Goal: Communication & Community: Answer question/provide support

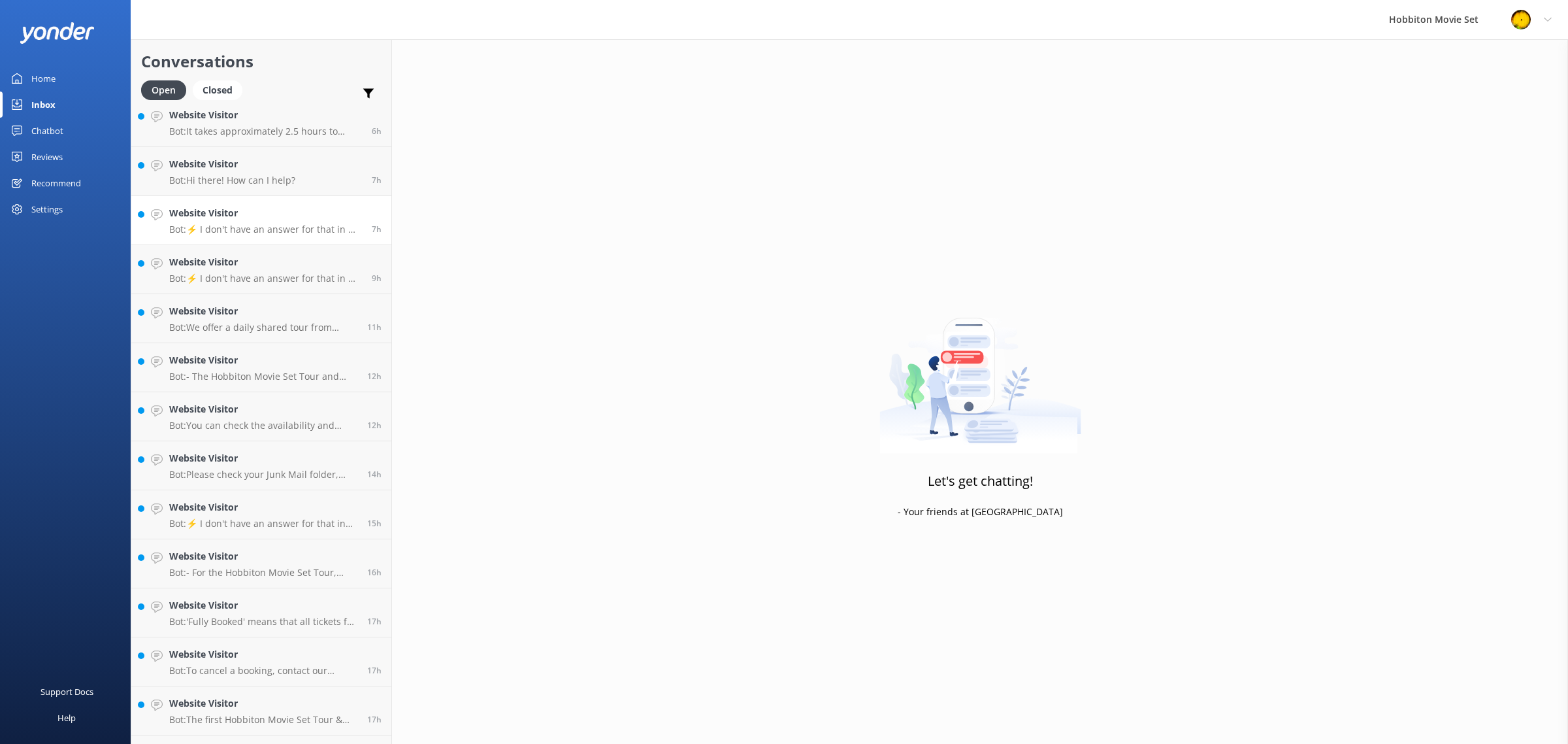
scroll to position [834, 0]
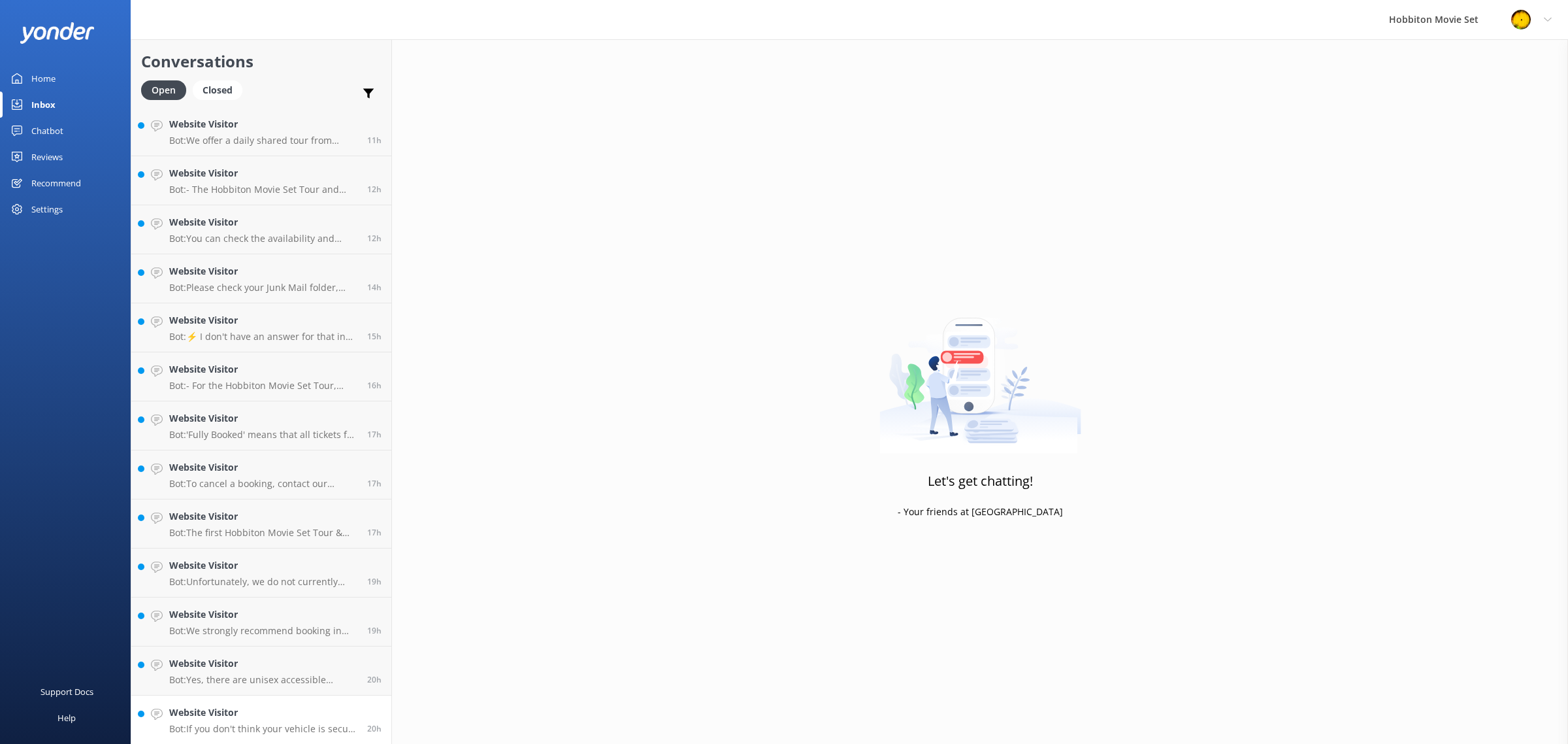
click at [281, 714] on h4 "Website Visitor" at bounding box center [263, 712] width 188 height 14
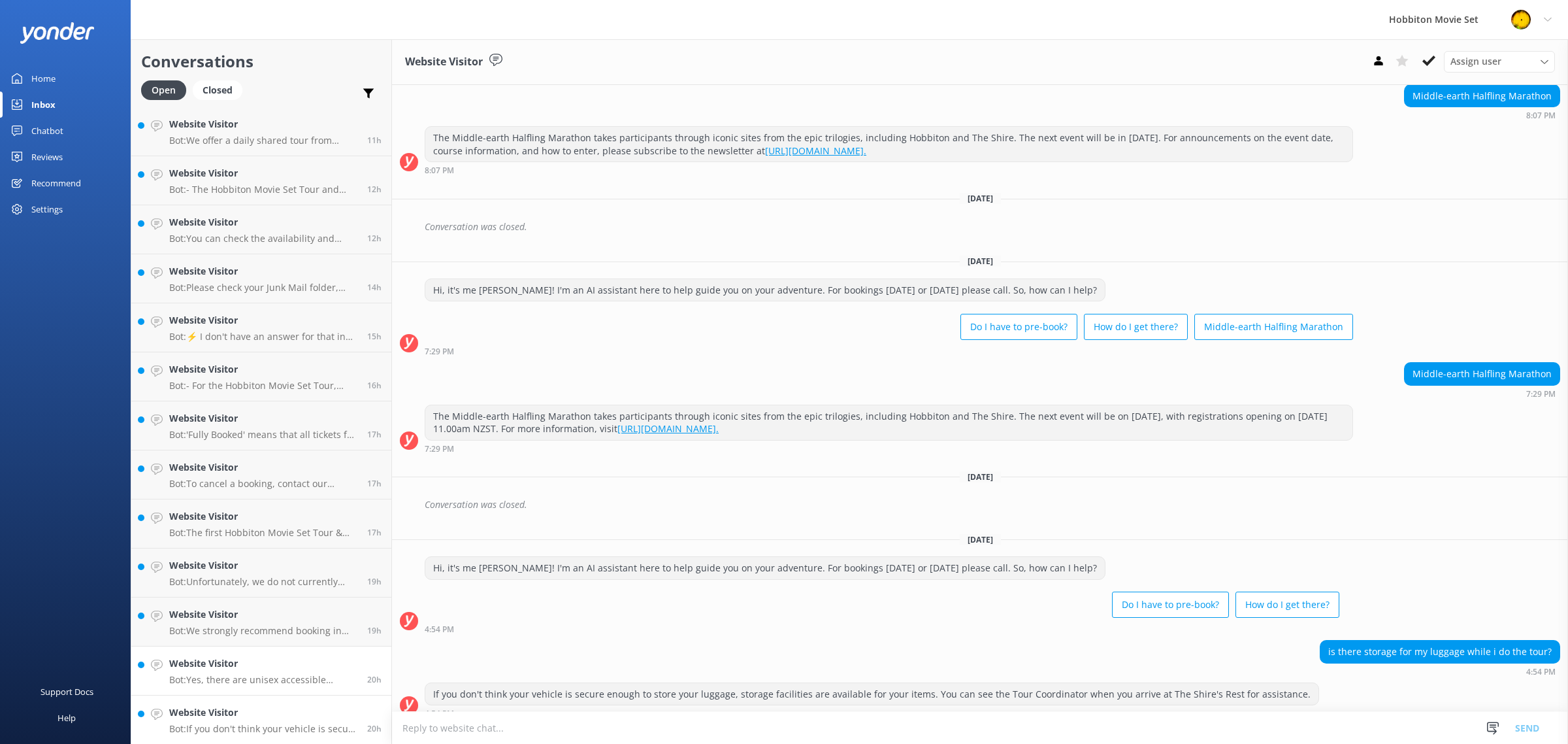
scroll to position [133, 0]
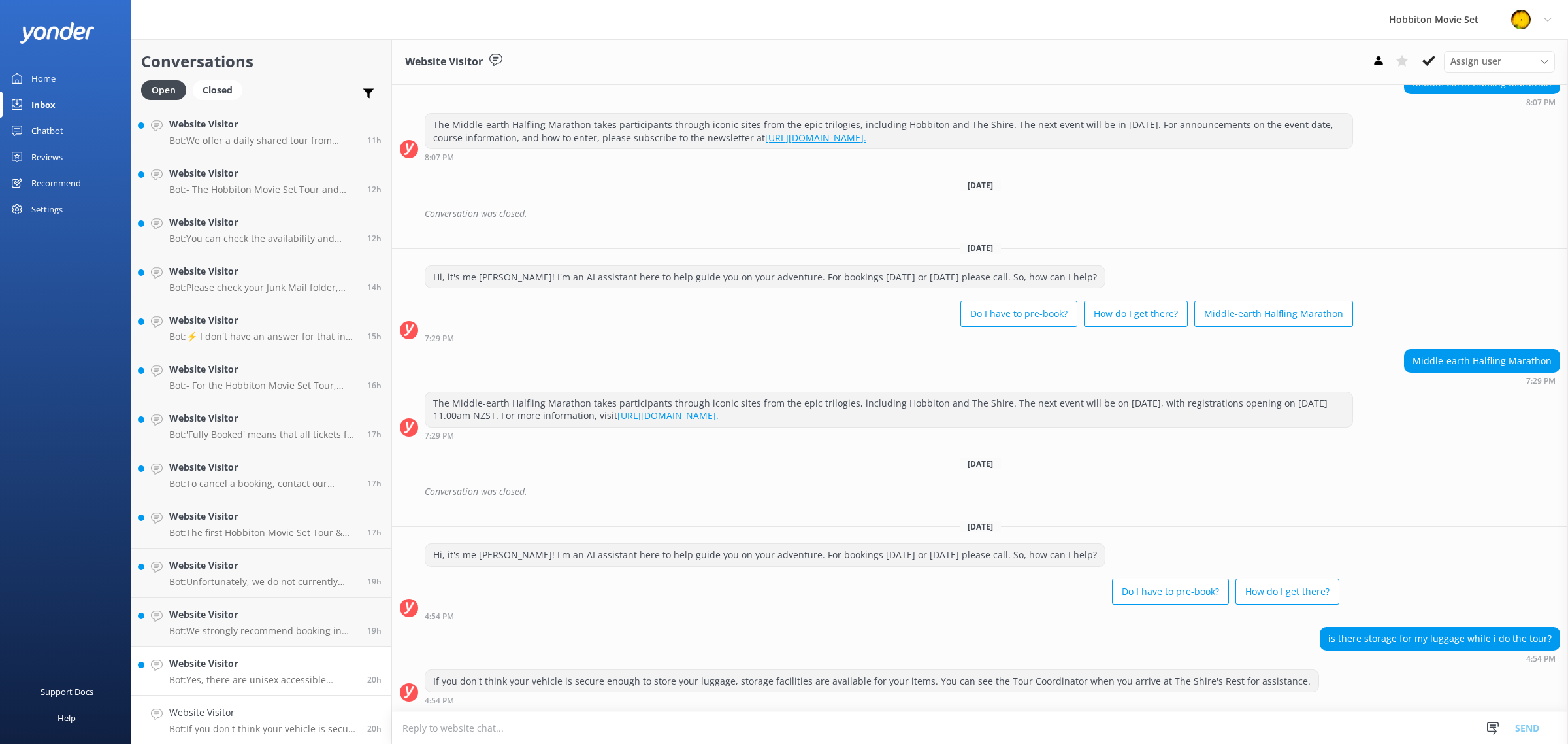
click at [291, 666] on h4 "Website Visitor" at bounding box center [263, 663] width 188 height 14
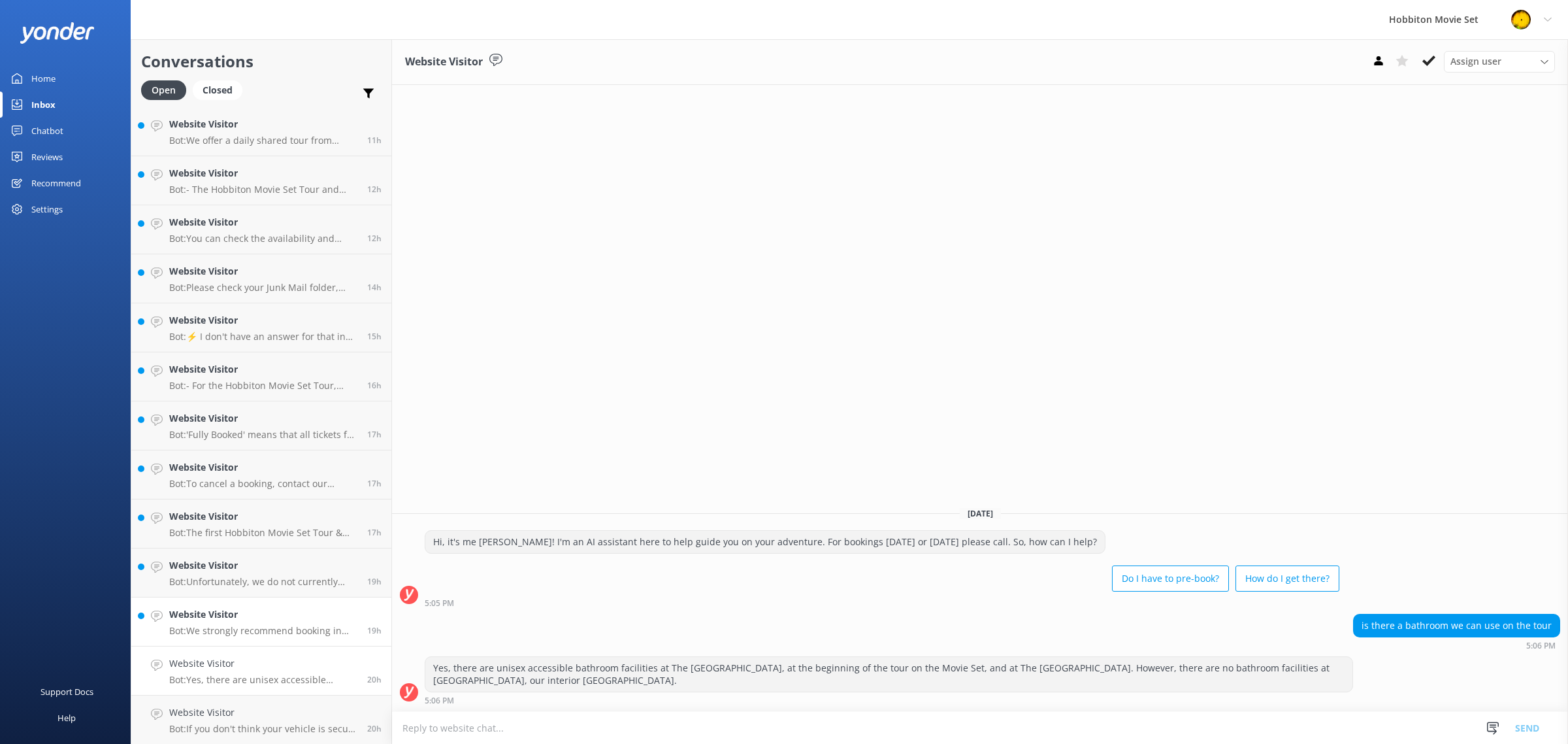
click at [285, 618] on h4 "Website Visitor" at bounding box center [263, 614] width 188 height 14
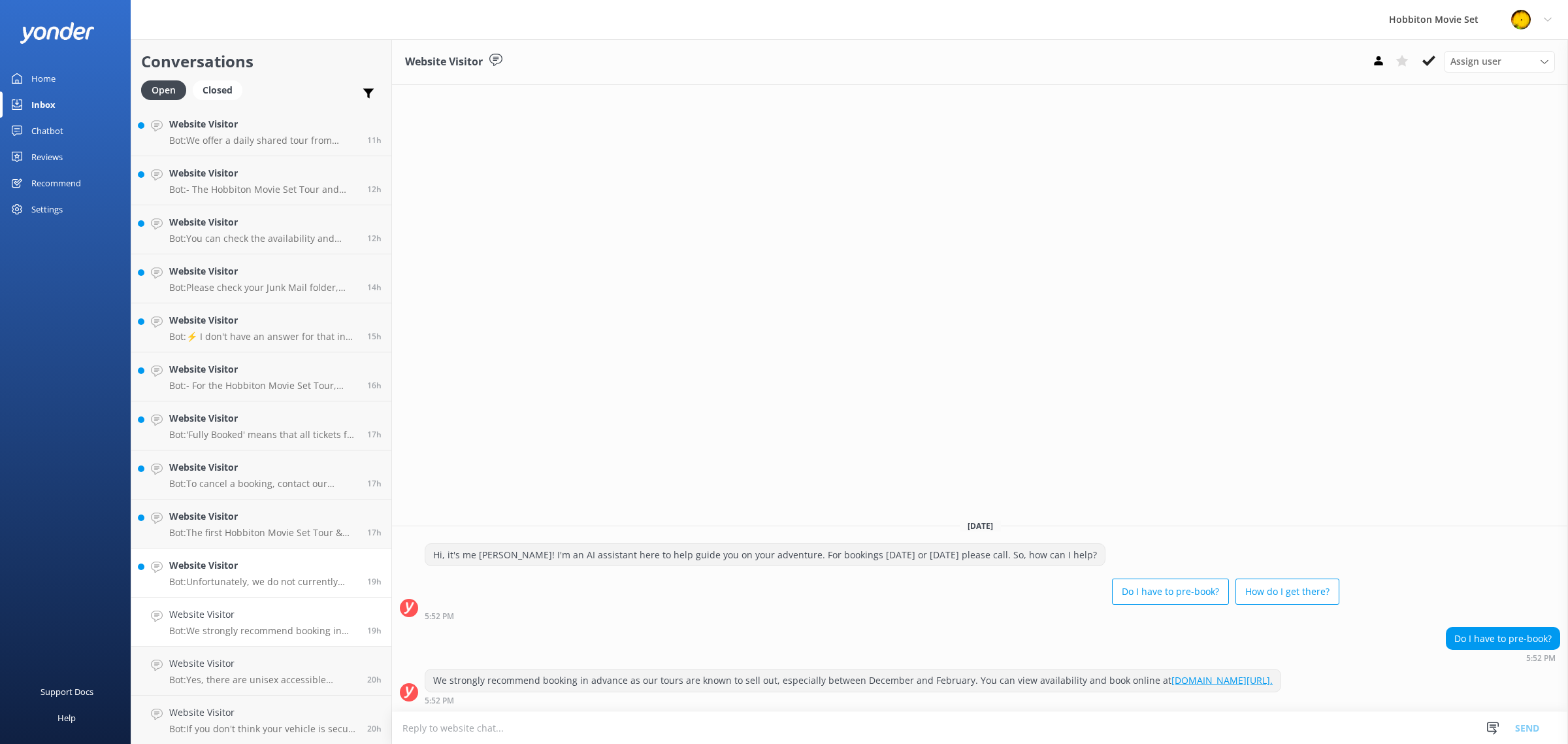
click at [281, 567] on h4 "Website Visitor" at bounding box center [263, 565] width 188 height 14
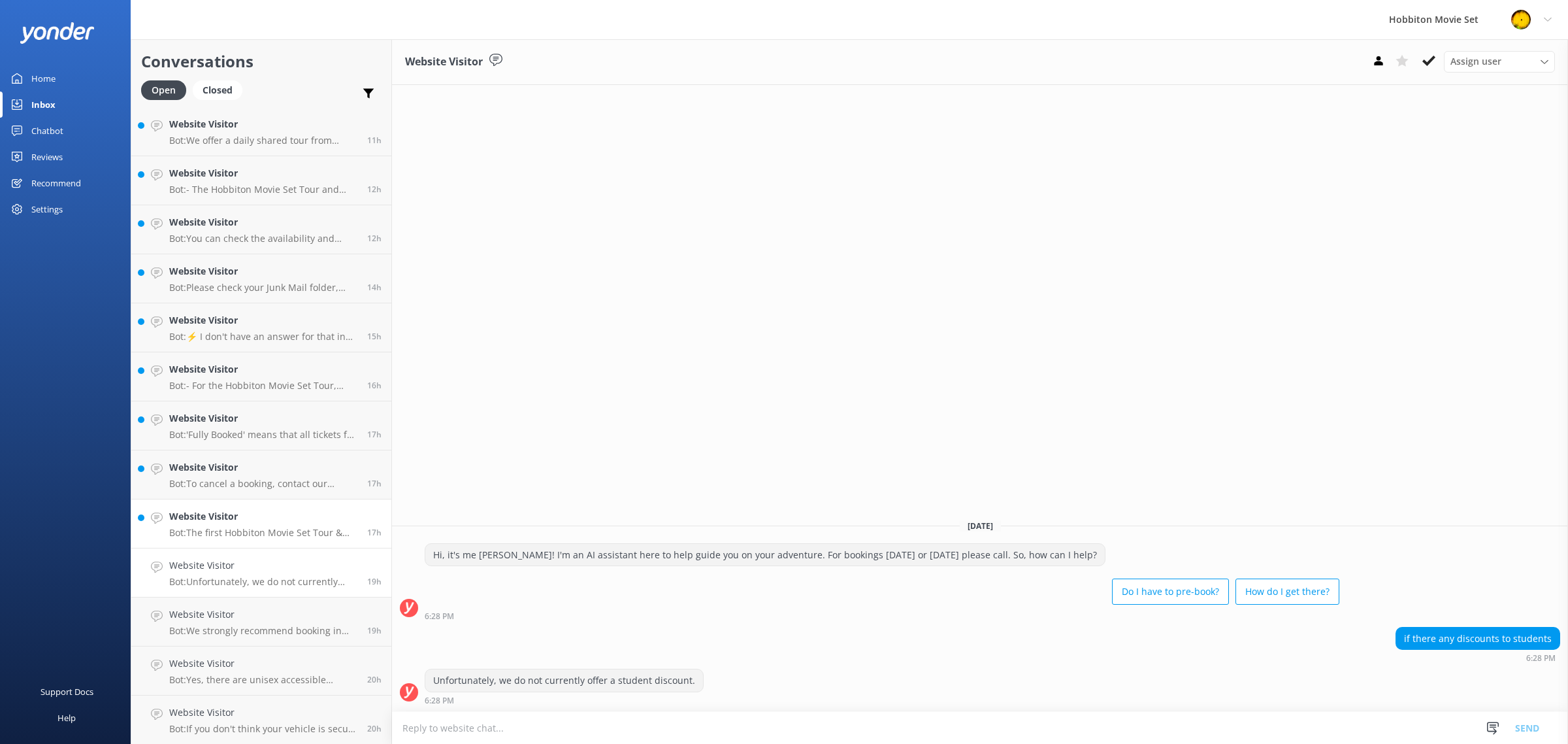
click at [298, 521] on h4 "Website Visitor" at bounding box center [263, 516] width 188 height 14
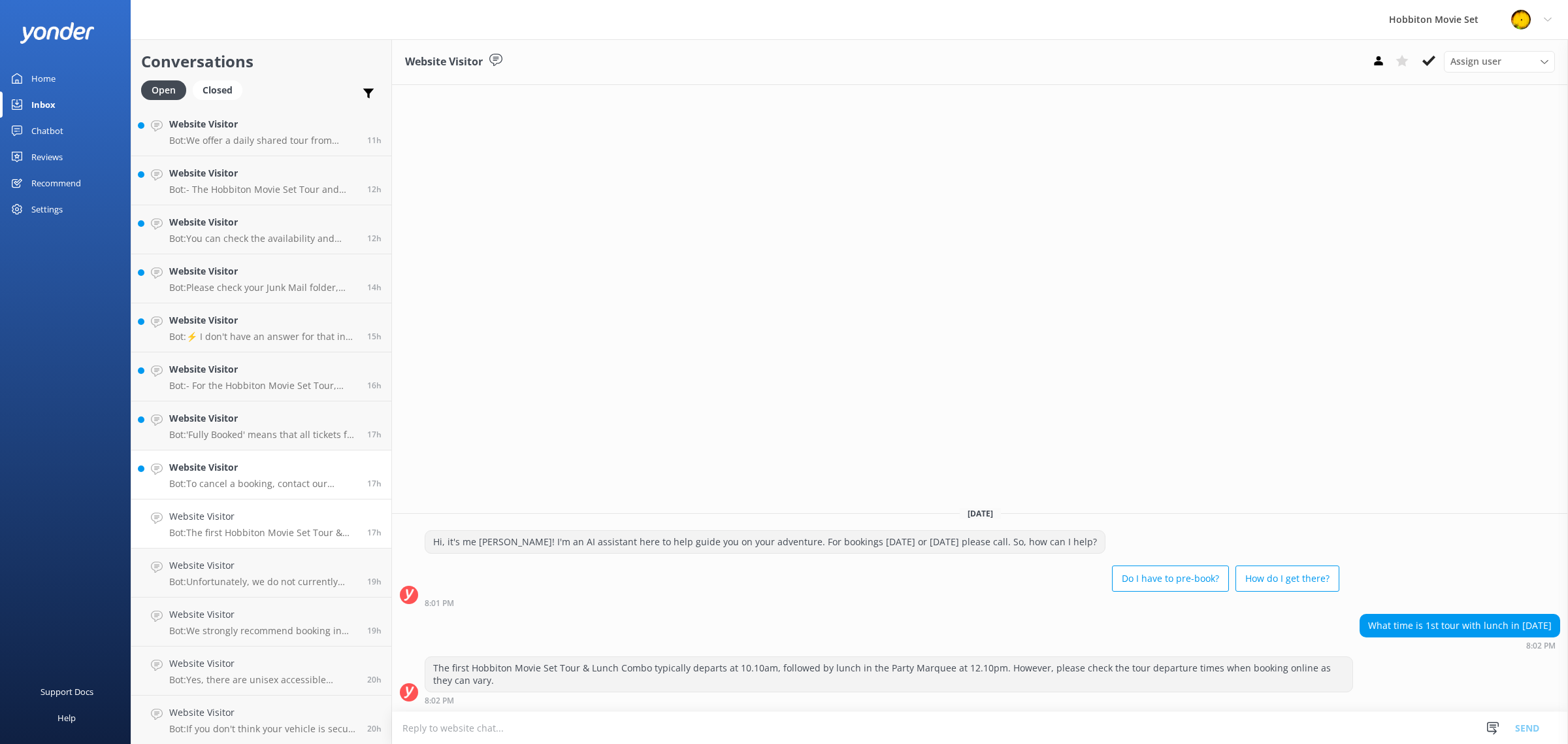
click at [285, 472] on h4 "Website Visitor" at bounding box center [263, 467] width 188 height 14
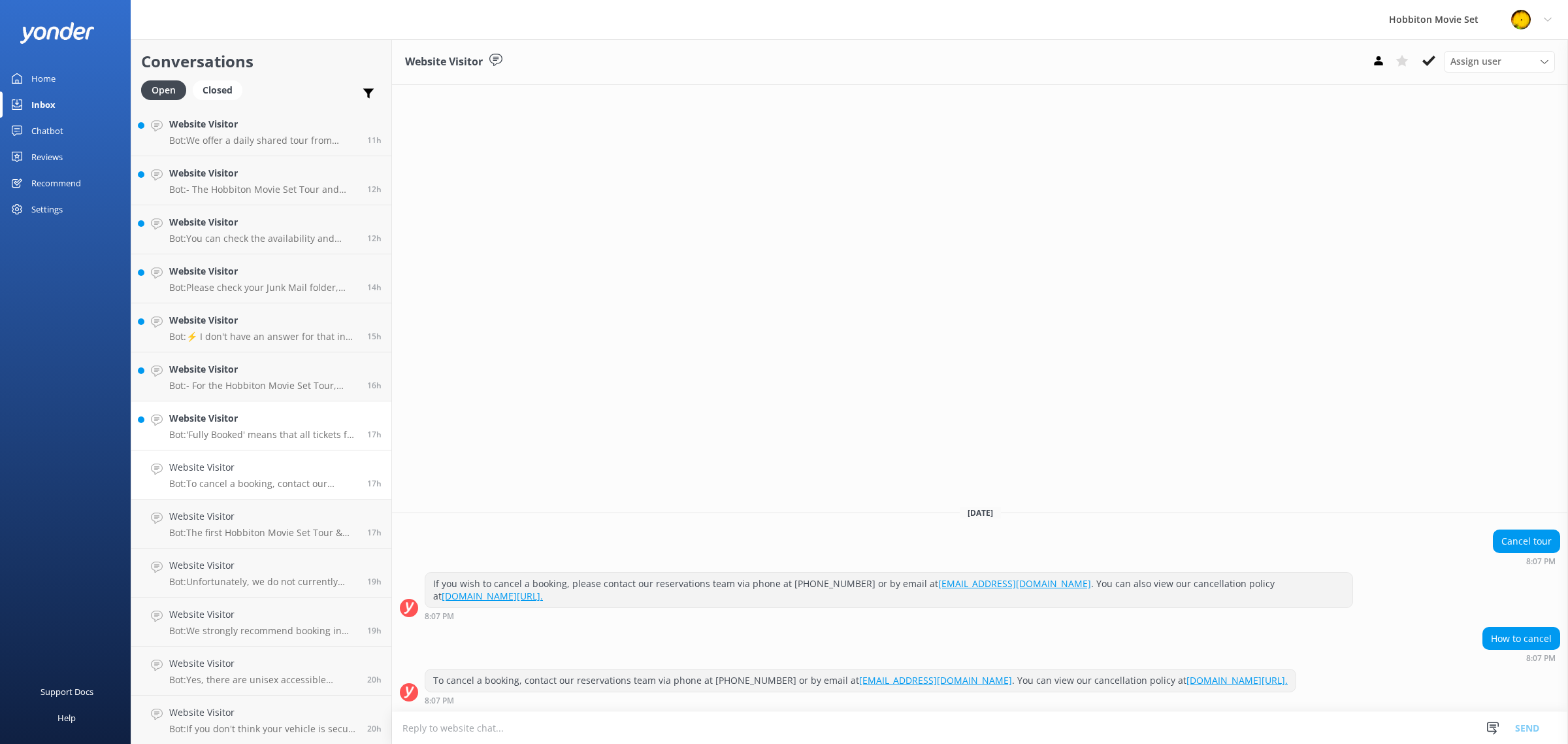
click at [292, 432] on p "Bot: 'Fully Booked' means that all tickets for that tour experience on that dat…" at bounding box center [263, 434] width 188 height 11
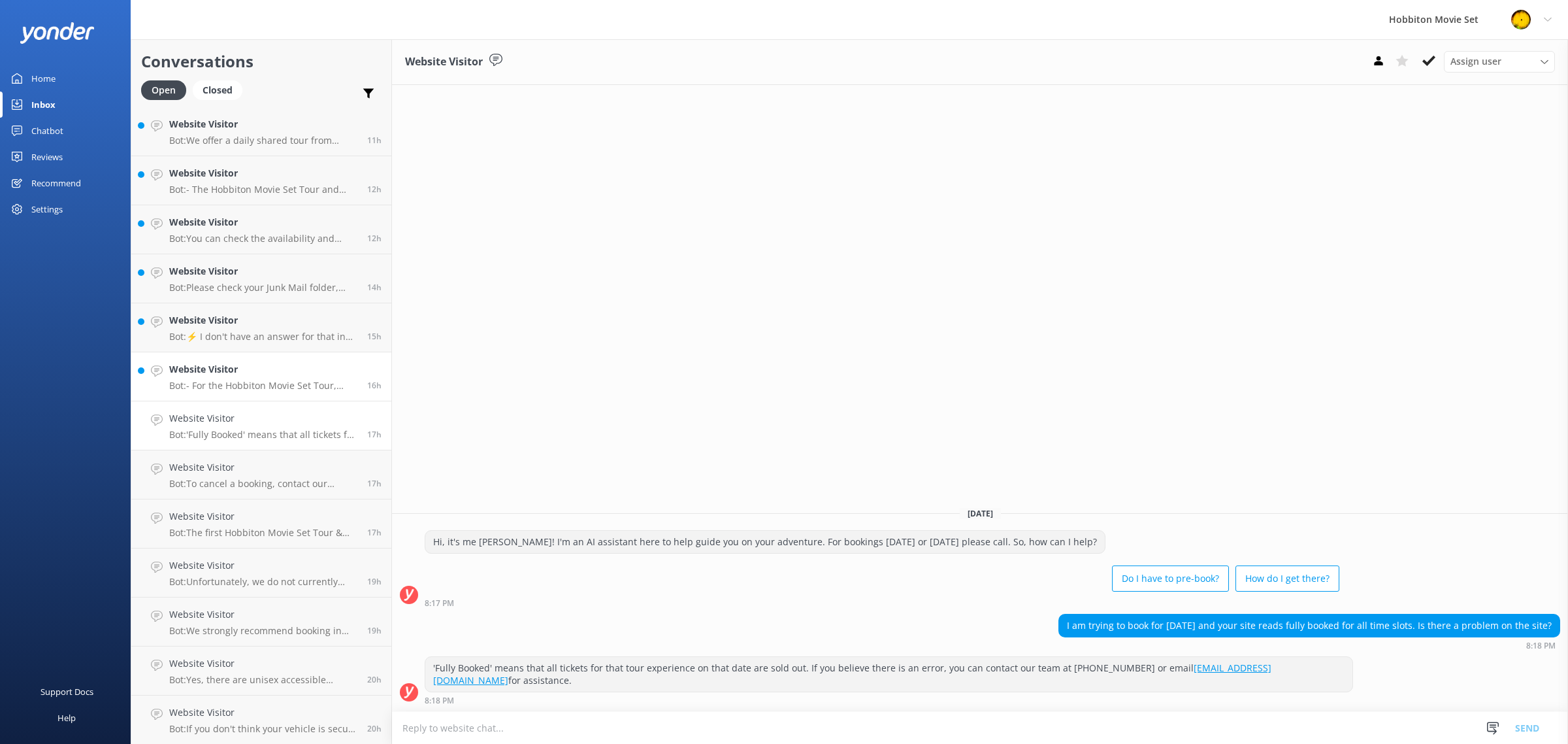
click at [285, 363] on h4 "Website Visitor" at bounding box center [263, 370] width 188 height 14
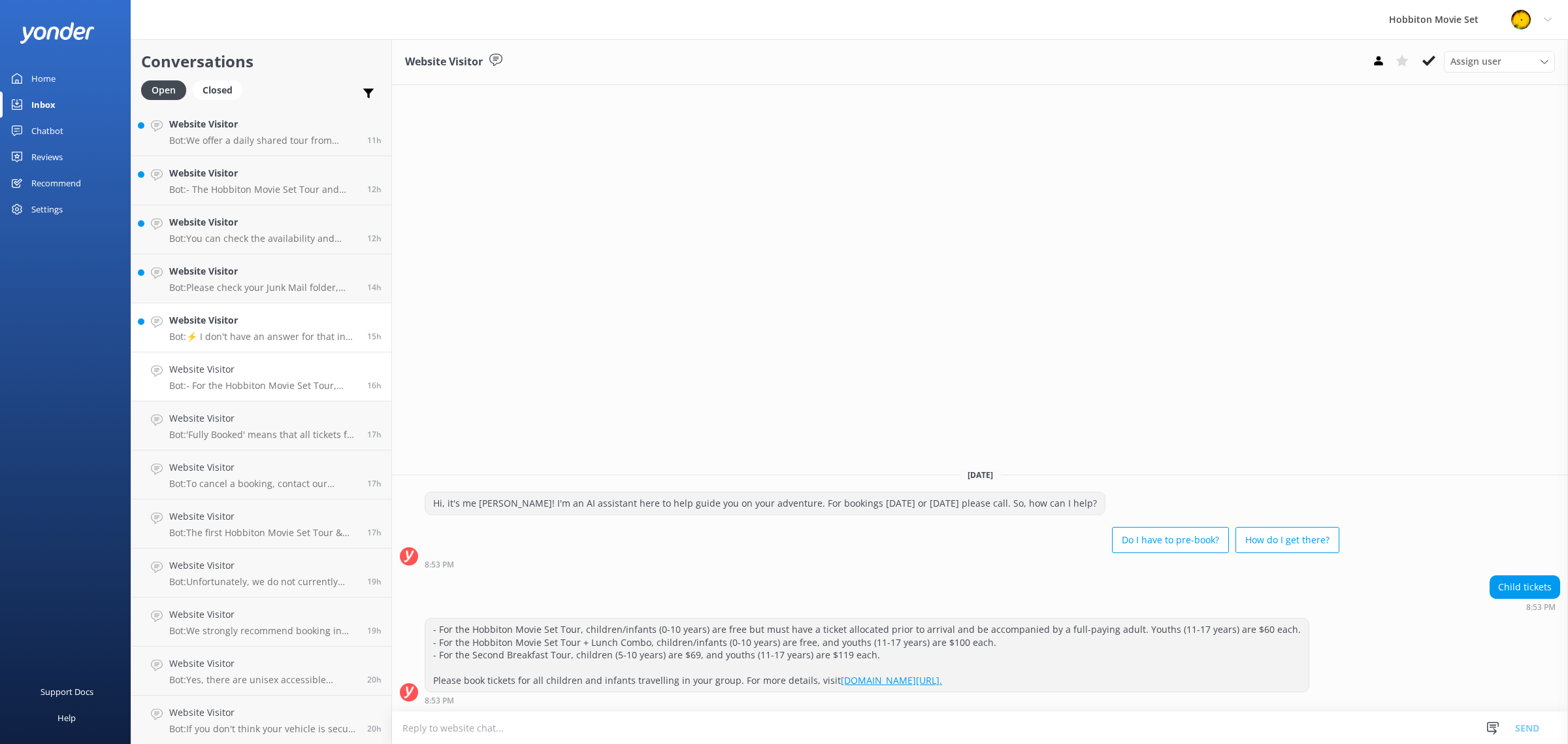
click at [272, 331] on p "Bot: ⚡ I don't have an answer for that in my knowledge base. Please try and rep…" at bounding box center [263, 337] width 188 height 11
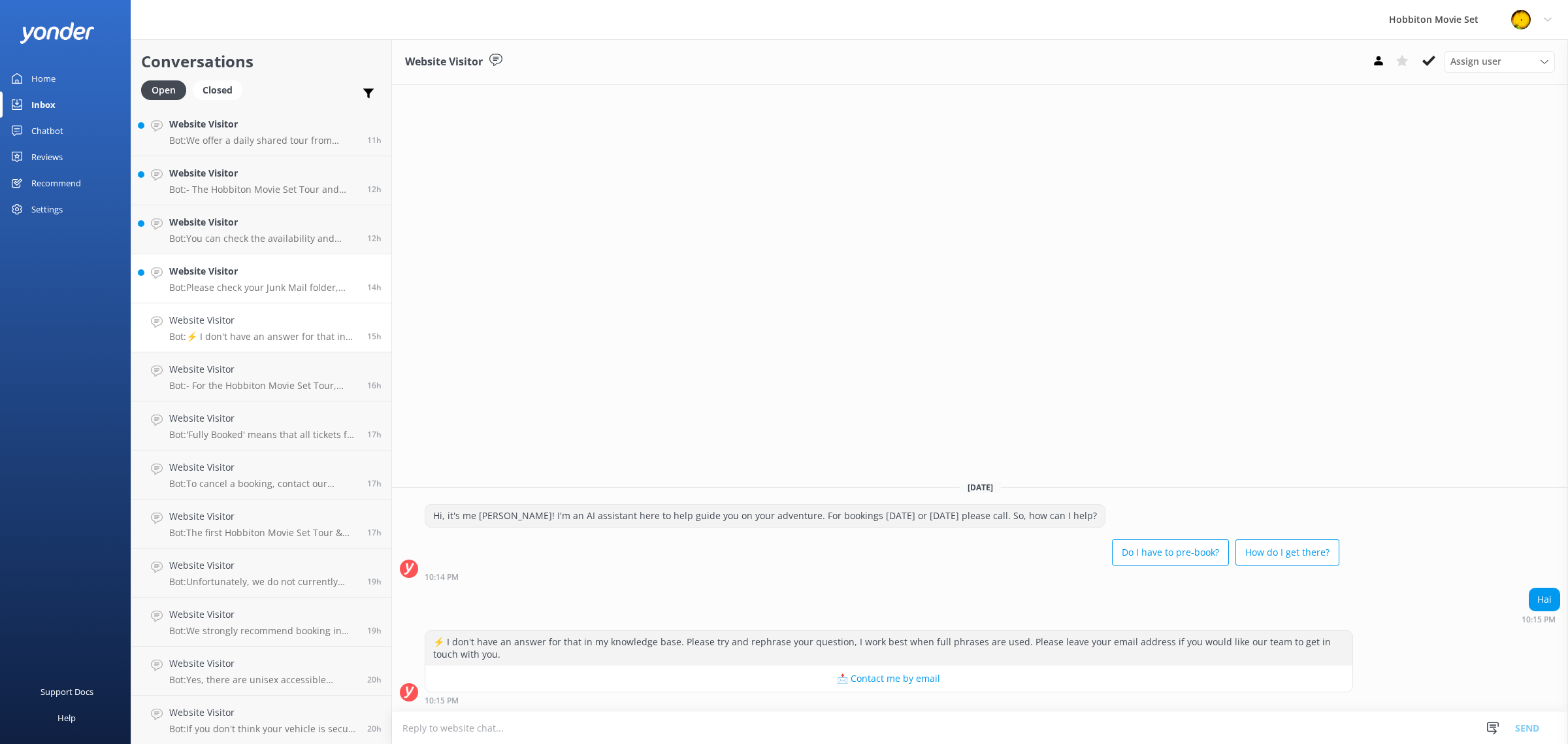
click at [266, 287] on p "Bot: Please check your Junk Mail folder, especially if you use a Hotmail accoun…" at bounding box center [263, 287] width 188 height 11
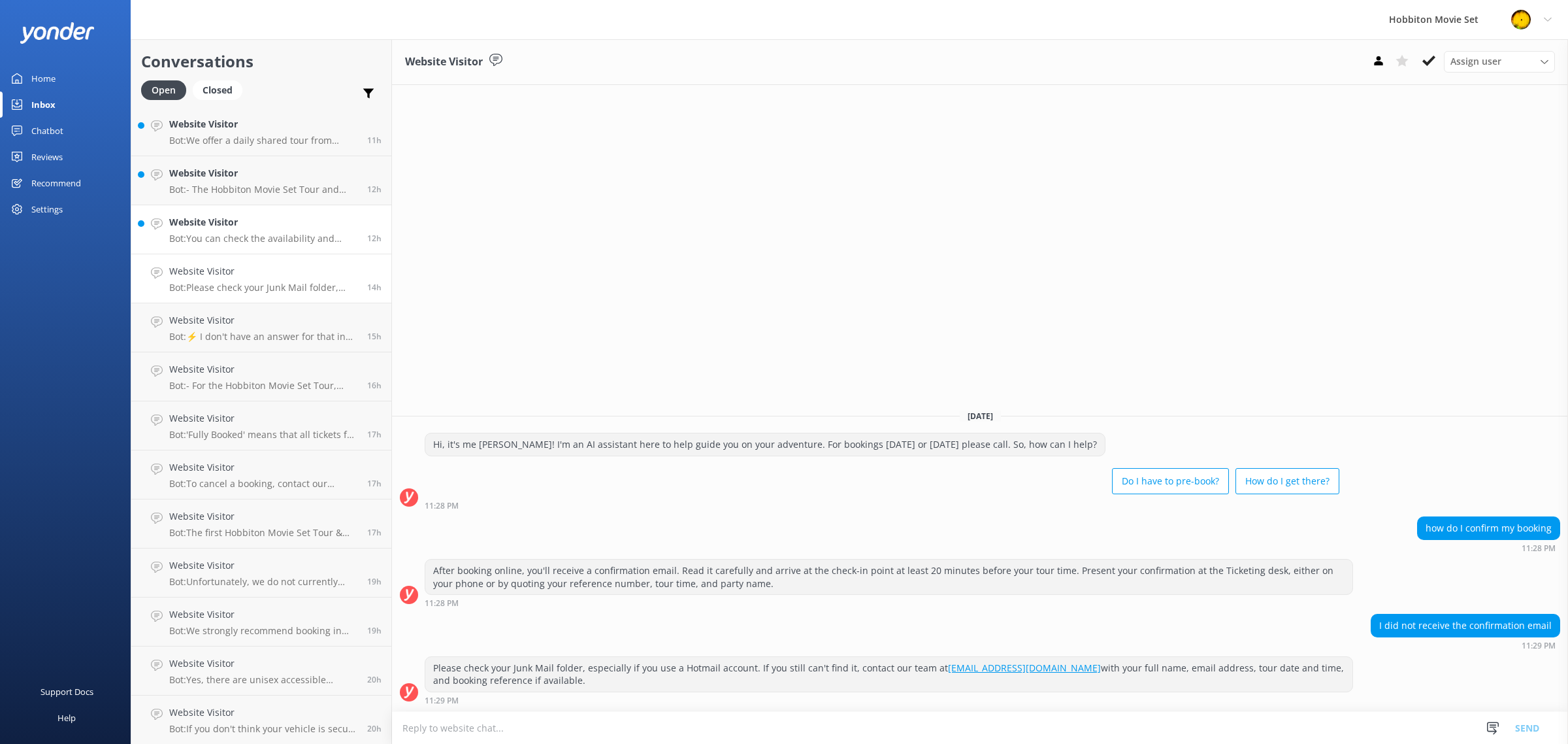
click at [272, 240] on p "Bot: You can check the availability and book the Evening Banquet Tour for your …" at bounding box center [263, 238] width 188 height 11
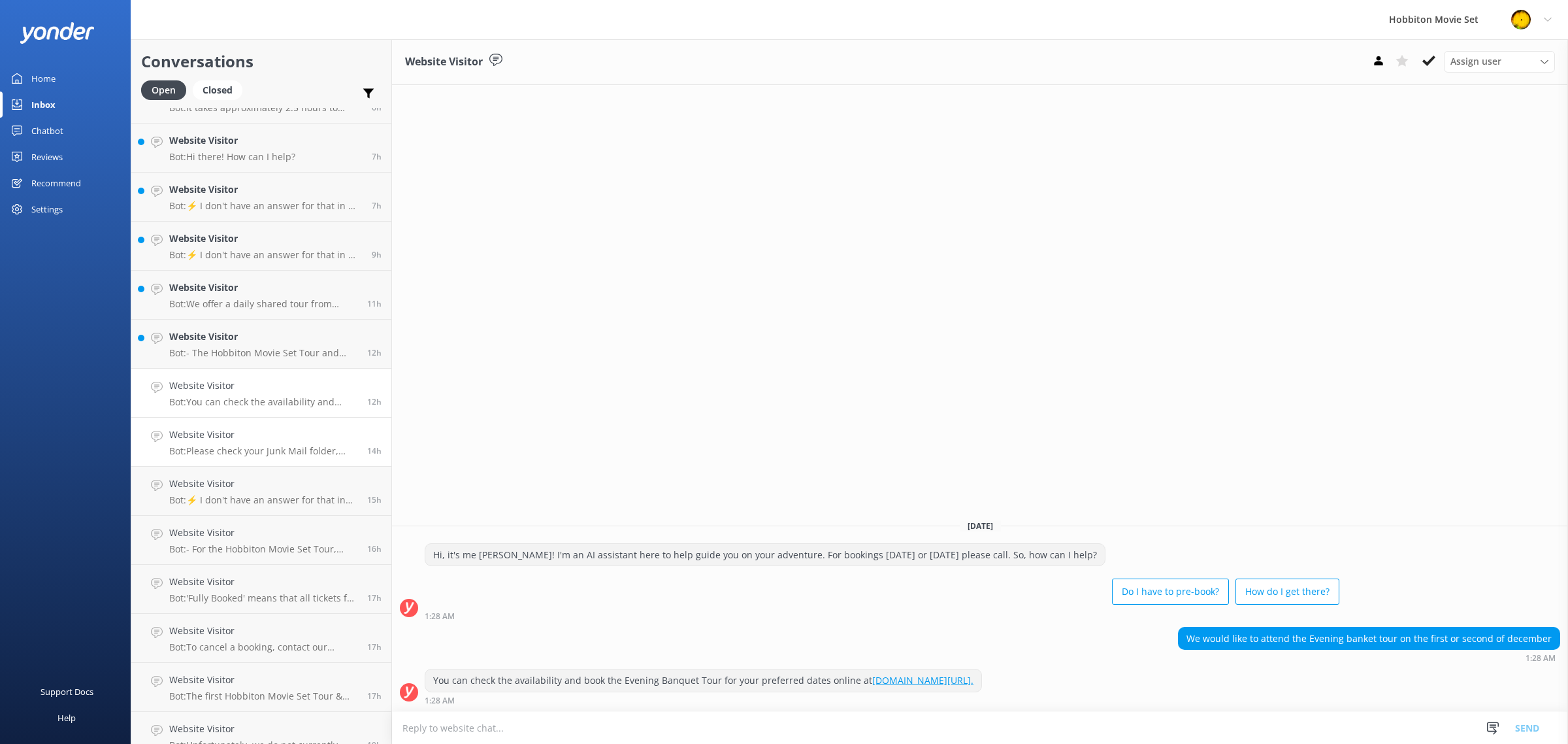
scroll to position [588, 0]
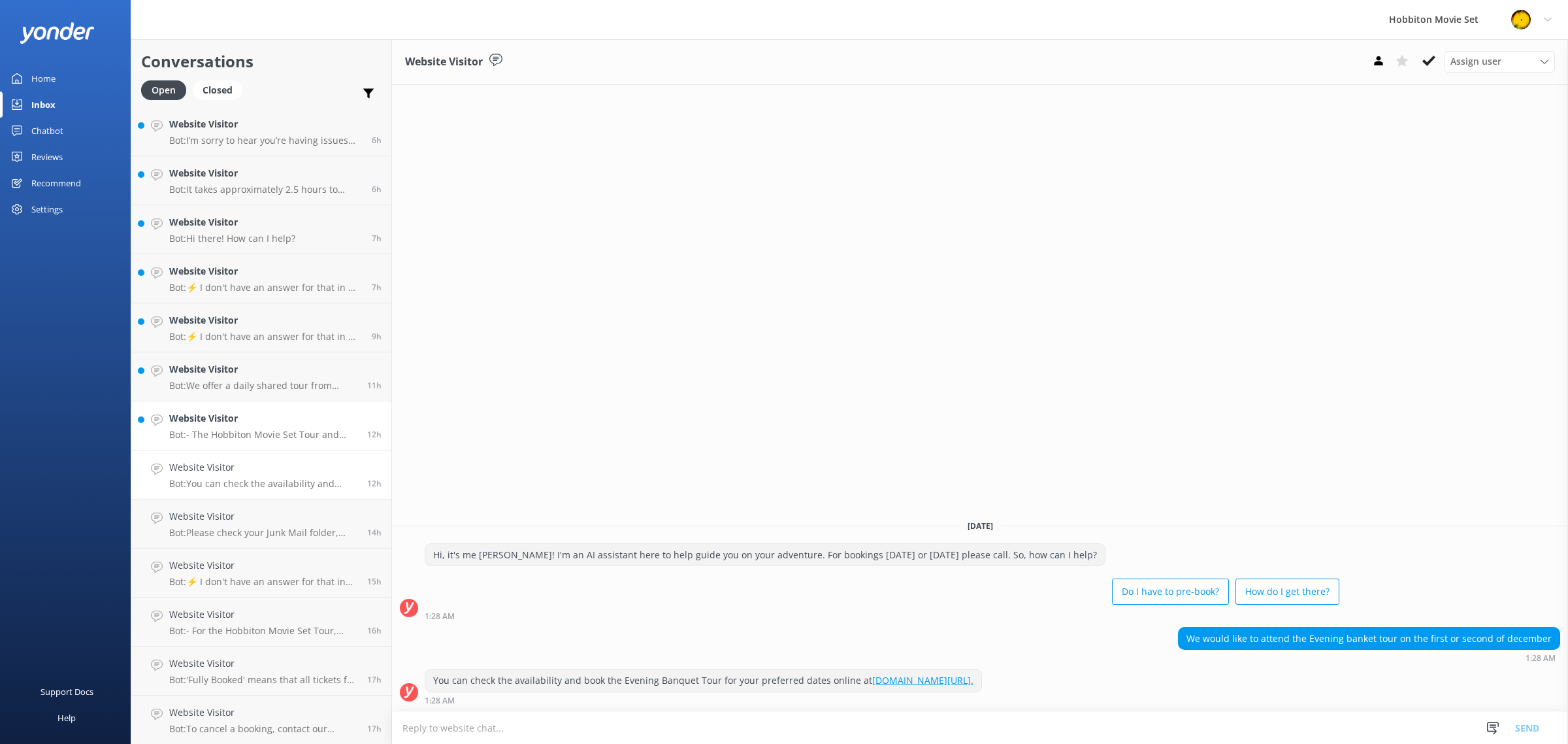
click at [262, 432] on p "Bot: - The Hobbiton Movie Set Tour and Lunch Combo includes a guided tour and a…" at bounding box center [263, 434] width 188 height 11
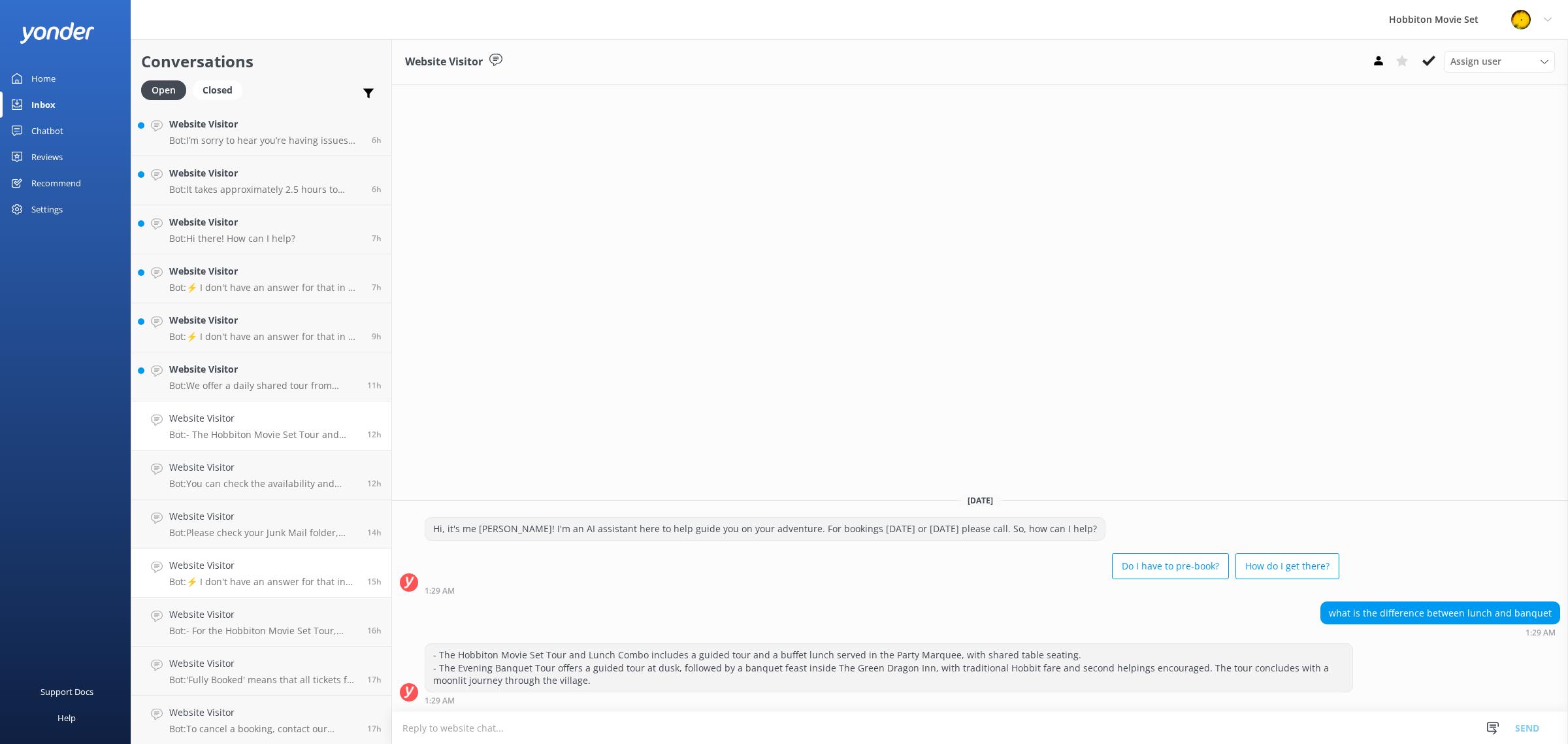
scroll to position [507, 0]
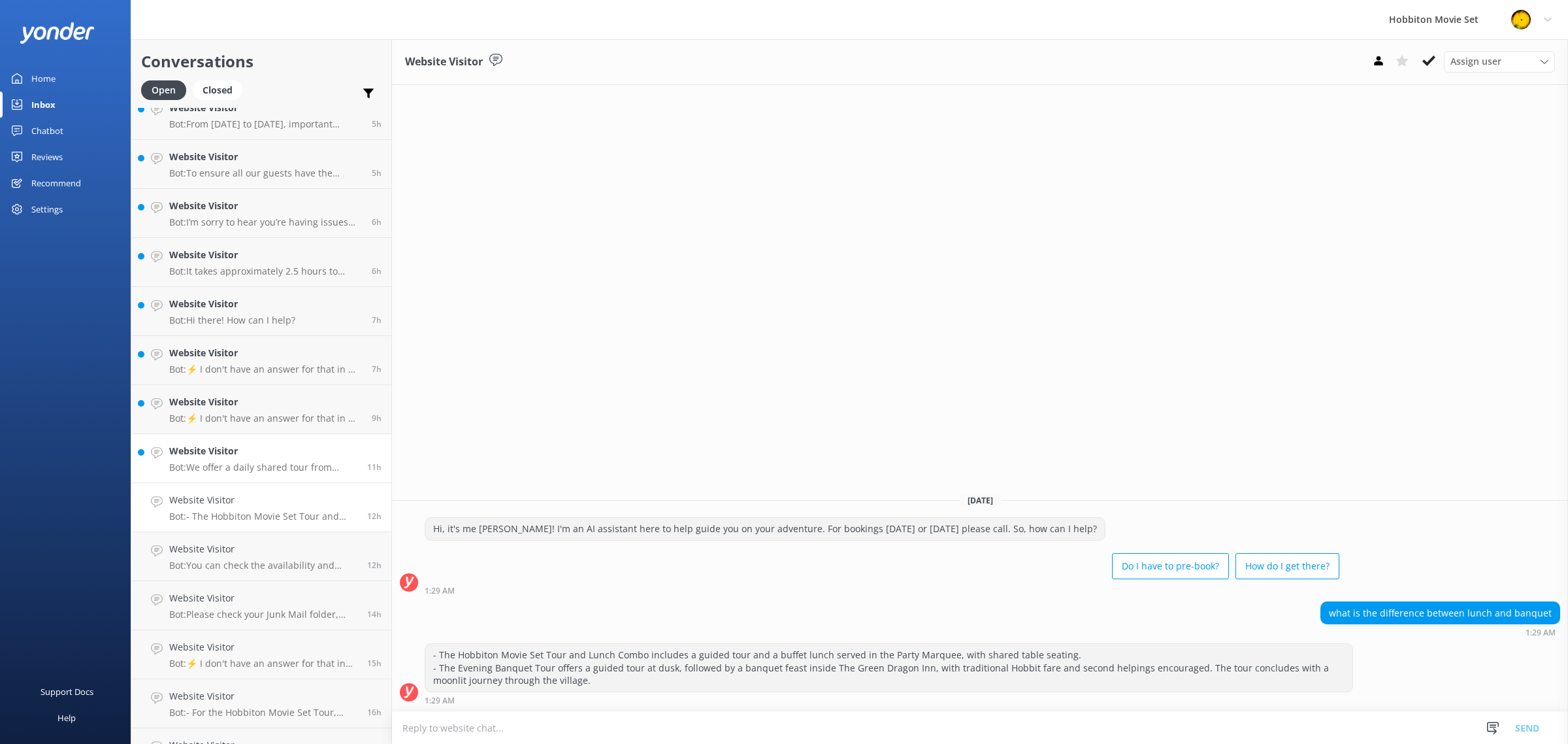
click at [302, 469] on p "Bot: We offer a daily shared tour from [GEOGRAPHIC_DATA] Information Centre to …" at bounding box center [263, 467] width 188 height 11
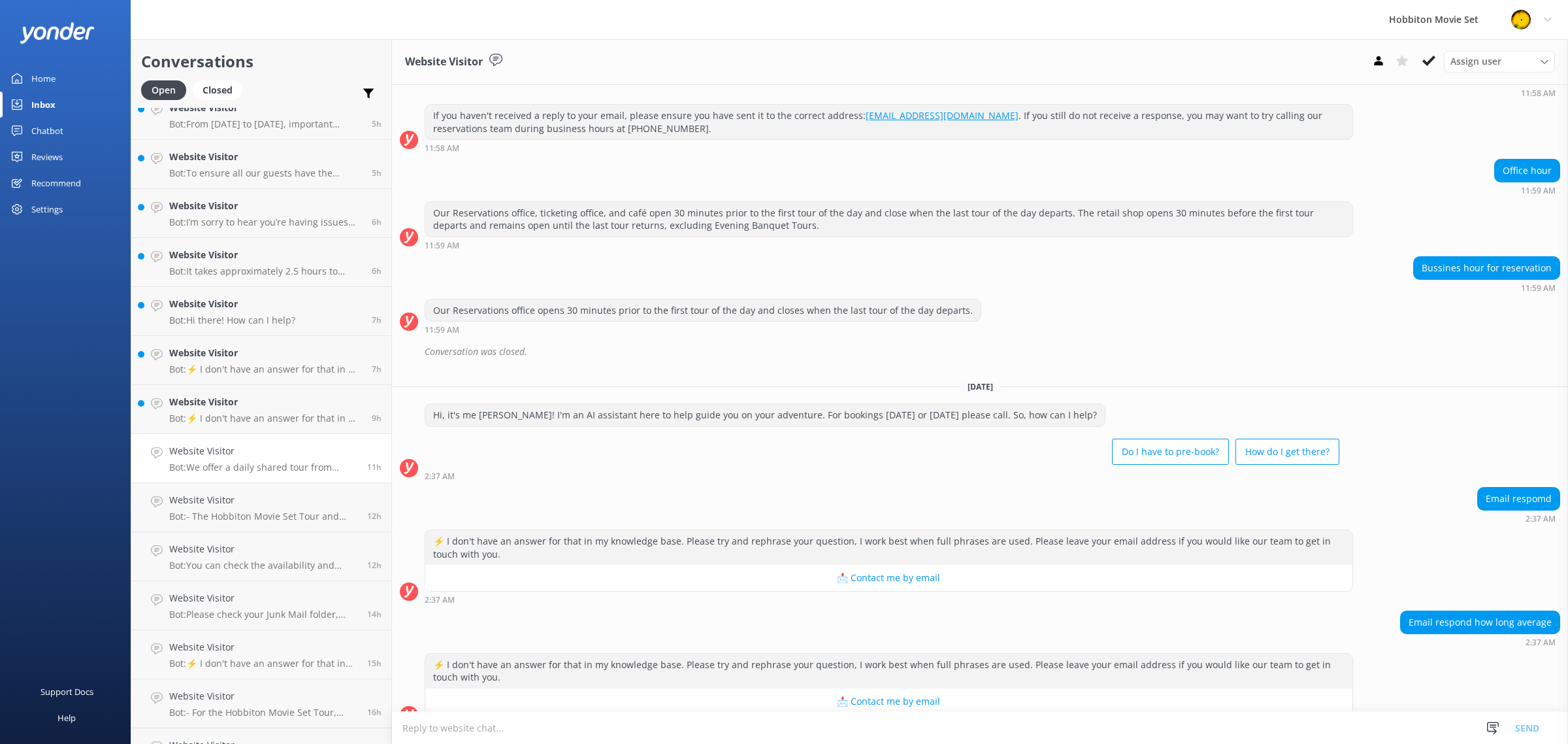
scroll to position [1132, 0]
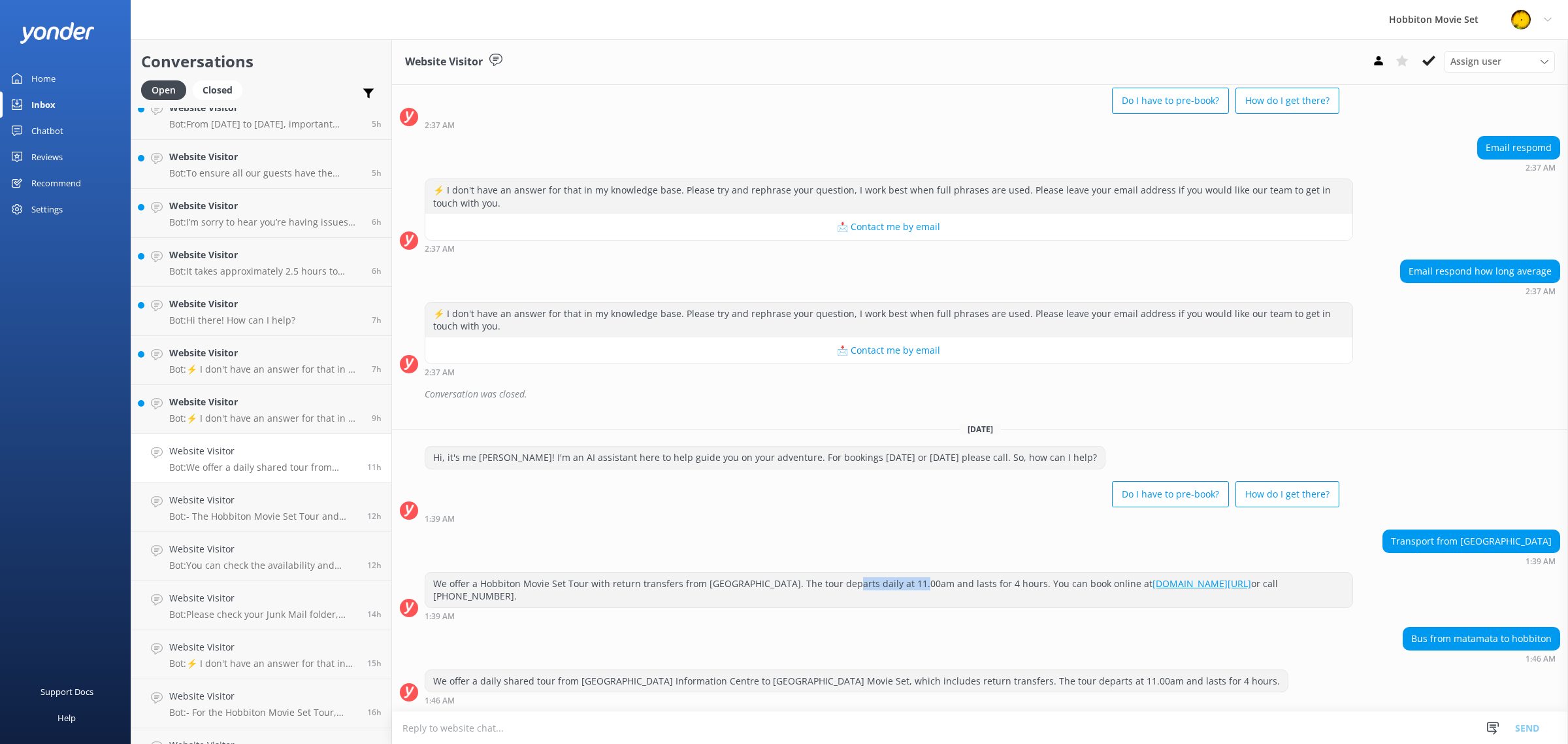
drag, startPoint x: 845, startPoint y: 579, endPoint x: 923, endPoint y: 580, distance: 78.0
click at [919, 580] on div "We offer a Hobbiton Movie Set Tour with return transfers from [GEOGRAPHIC_DATA]…" at bounding box center [888, 589] width 927 height 35
click at [946, 579] on div "We offer a Hobbiton Movie Set Tour with return transfers from [GEOGRAPHIC_DATA]…" at bounding box center [888, 589] width 927 height 35
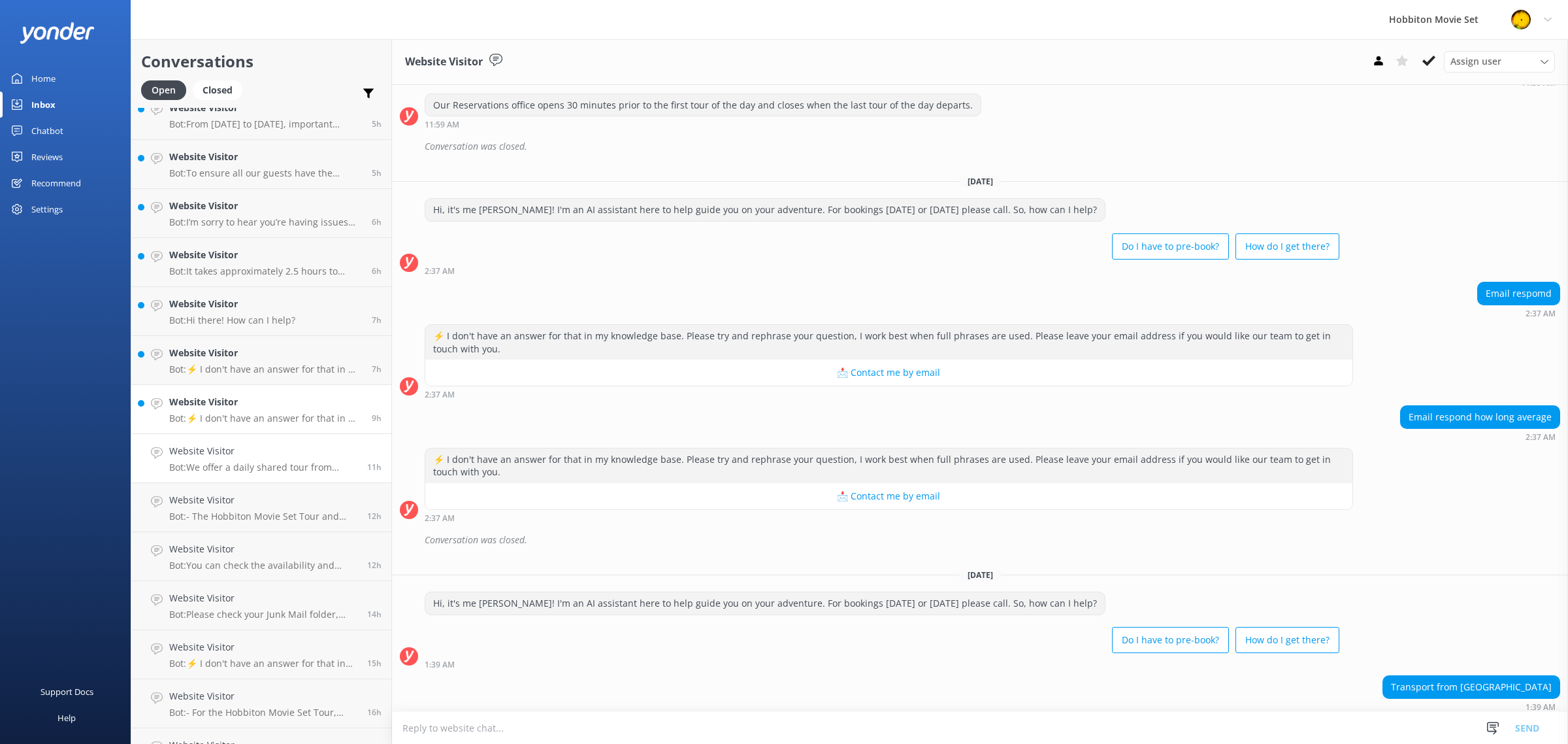
click at [255, 422] on p "Bot: ⚡ I don't have an answer for that in my knowledge base. Please try and rep…" at bounding box center [265, 418] width 193 height 11
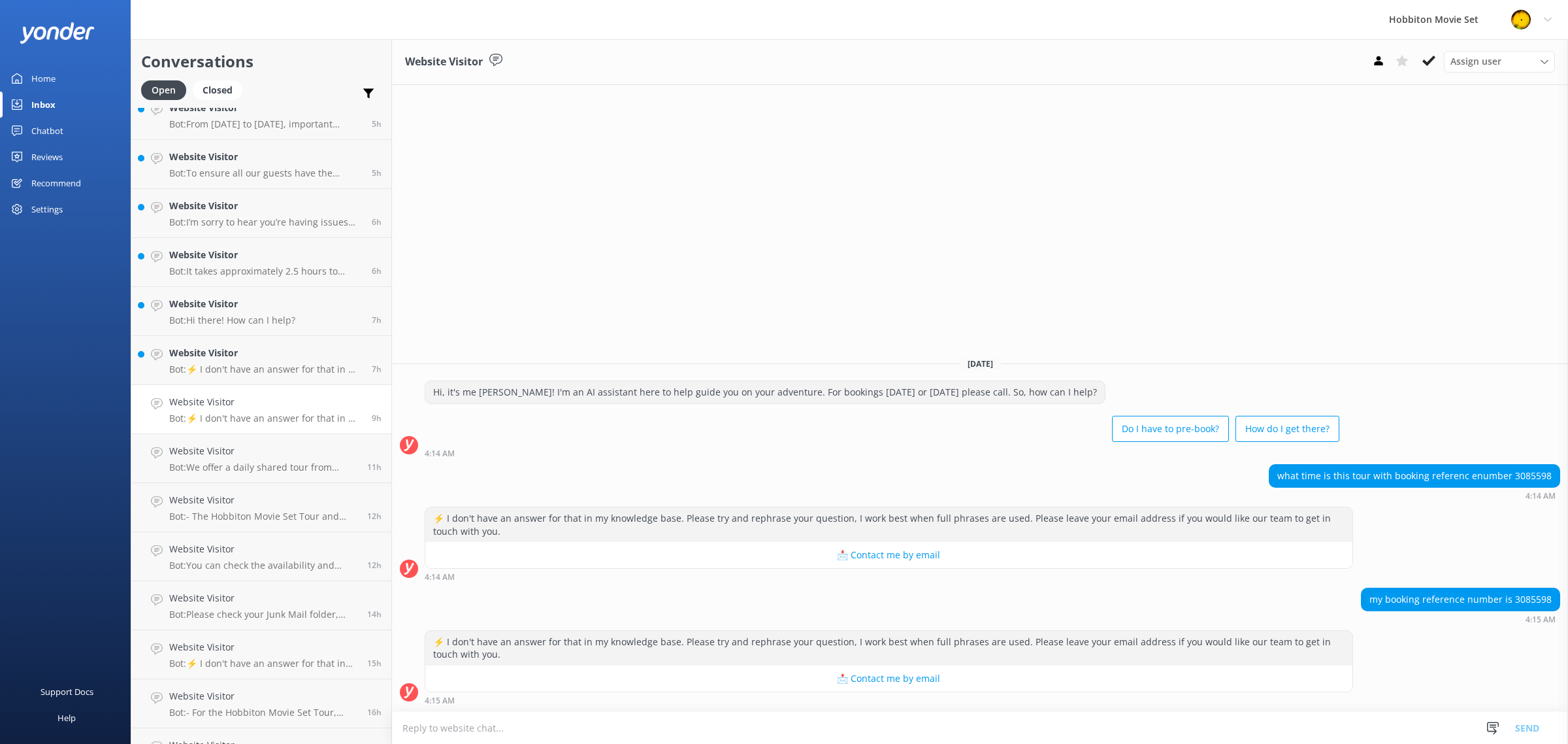
click at [1527, 477] on div "what time is this tour with booking referenc enumber 3085598" at bounding box center [1414, 475] width 290 height 22
copy div "3085598"
click at [281, 367] on p "Bot: ⚡ I don't have an answer for that in my knowledge base. Please try and rep…" at bounding box center [265, 369] width 193 height 11
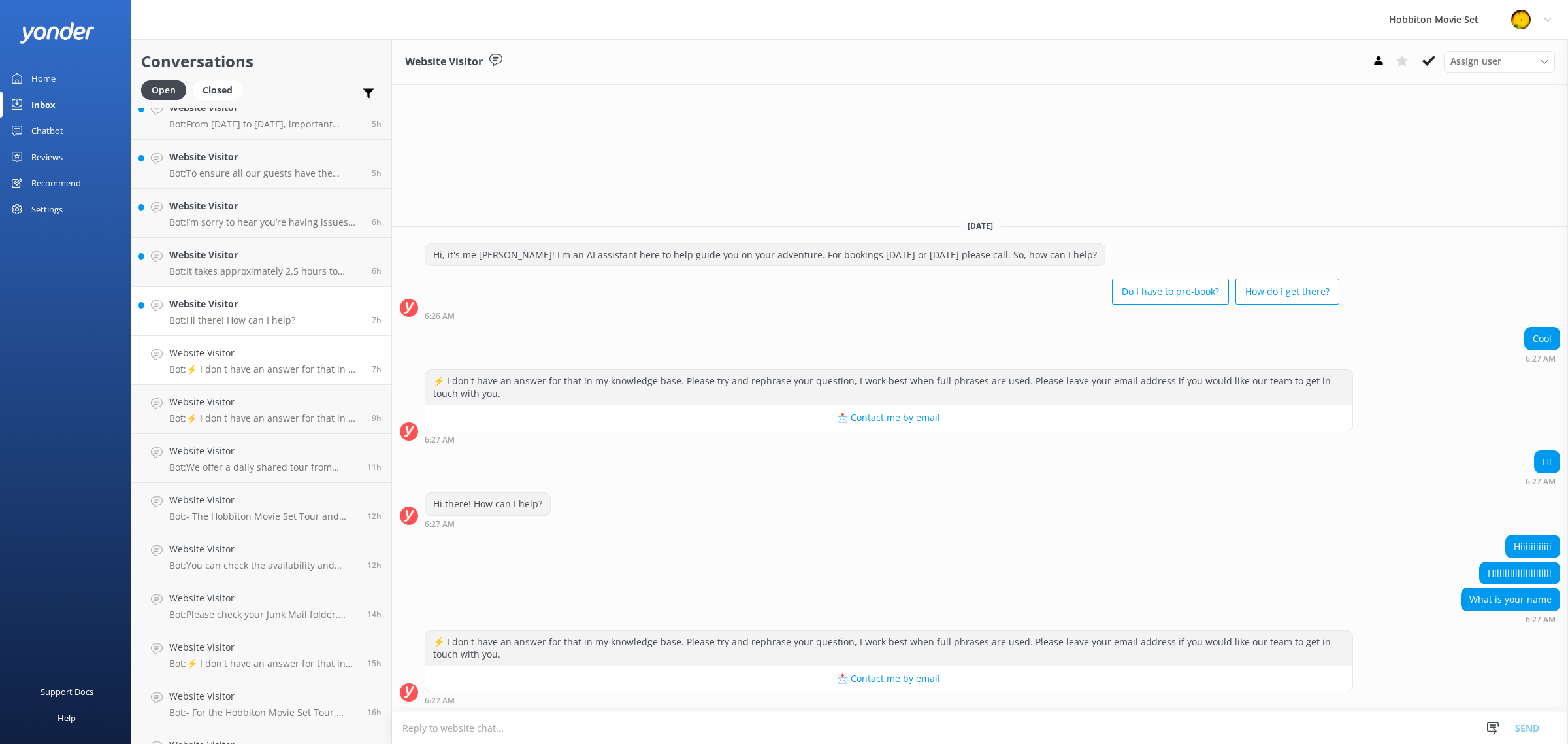
click at [239, 317] on p "Bot: Hi there! How can I help?" at bounding box center [232, 320] width 126 height 11
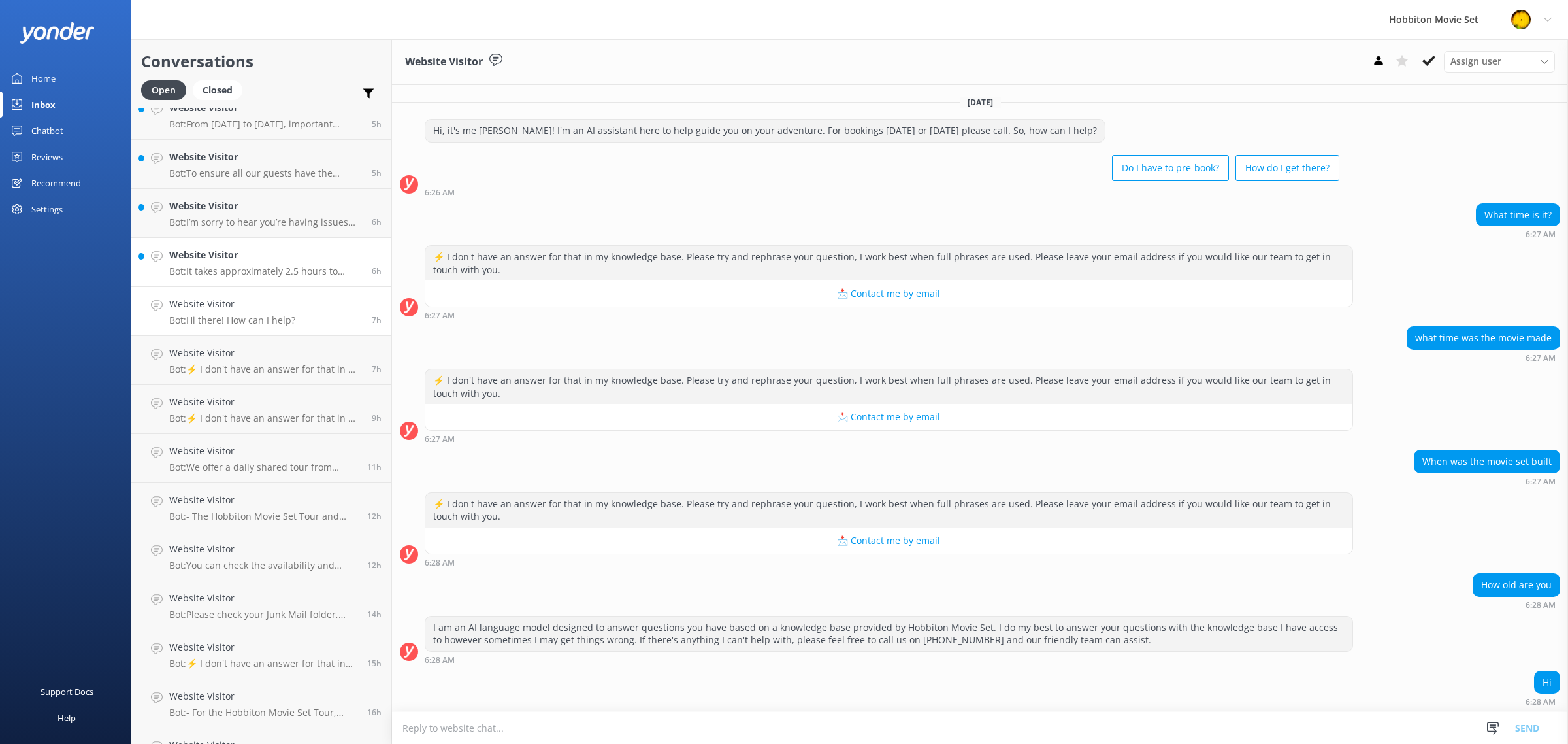
click at [263, 262] on div "Website Visitor Bot: It takes approximately 2.5 hours to drive from [GEOGRAPHIC…" at bounding box center [265, 262] width 193 height 29
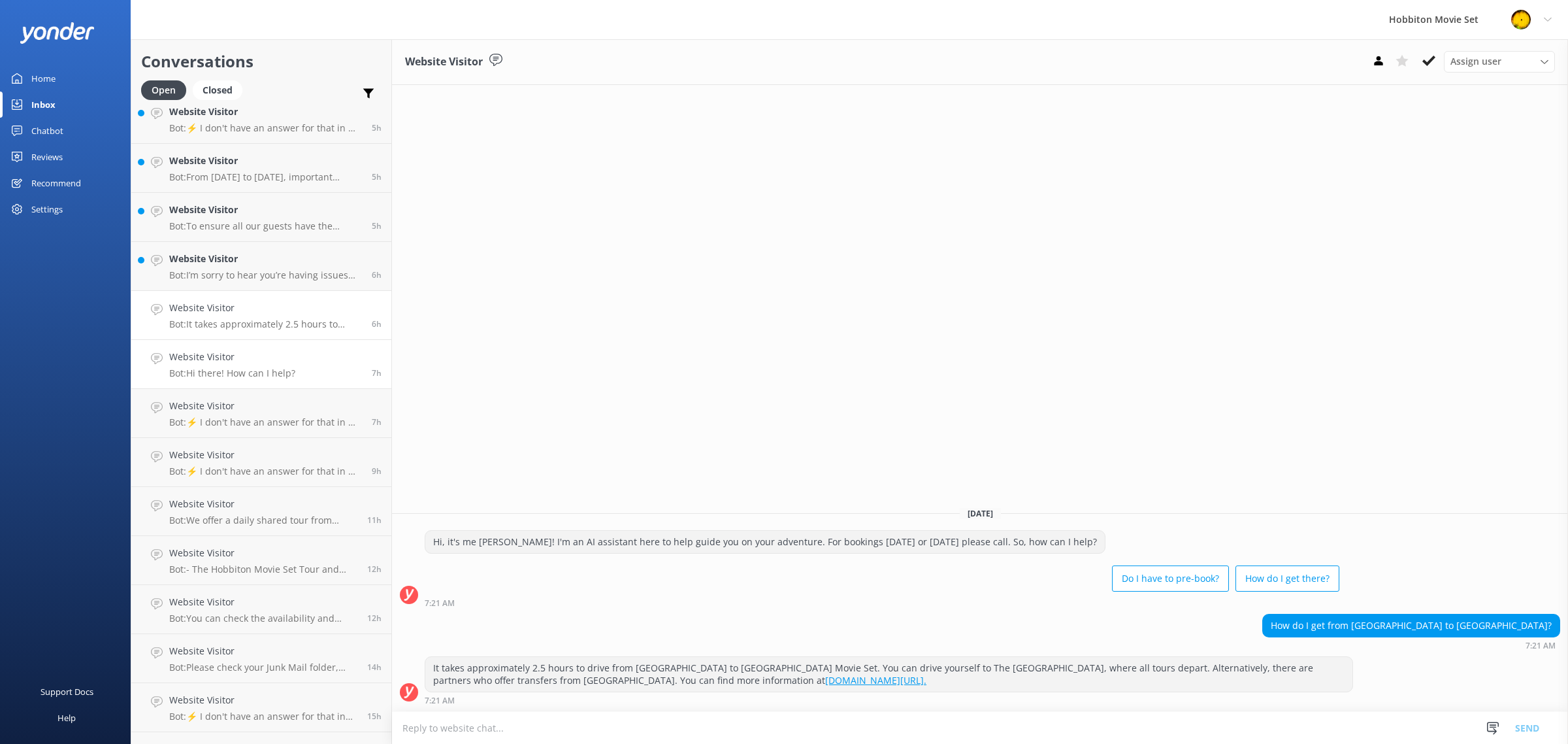
scroll to position [425, 0]
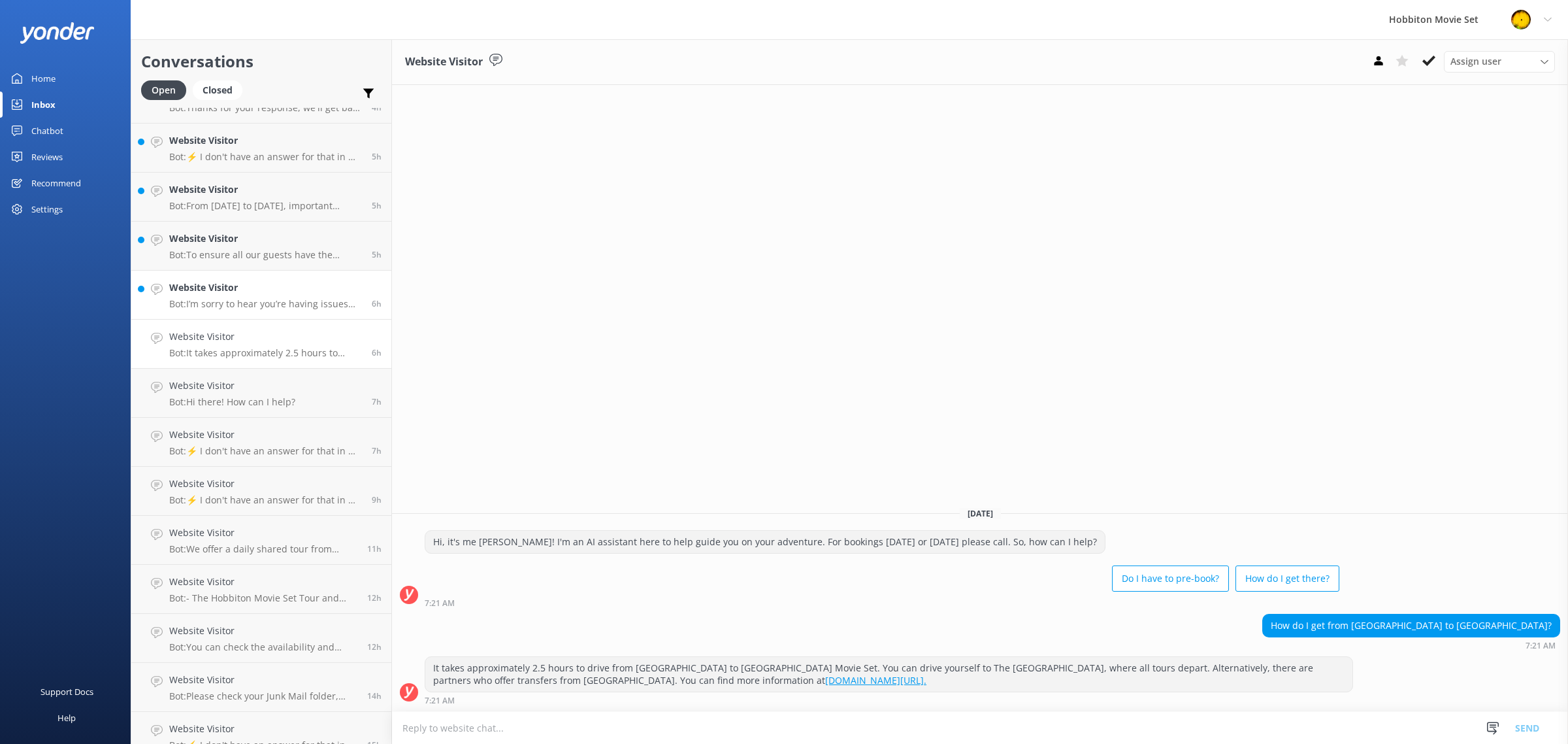
click at [265, 291] on h4 "Website Visitor" at bounding box center [265, 287] width 193 height 14
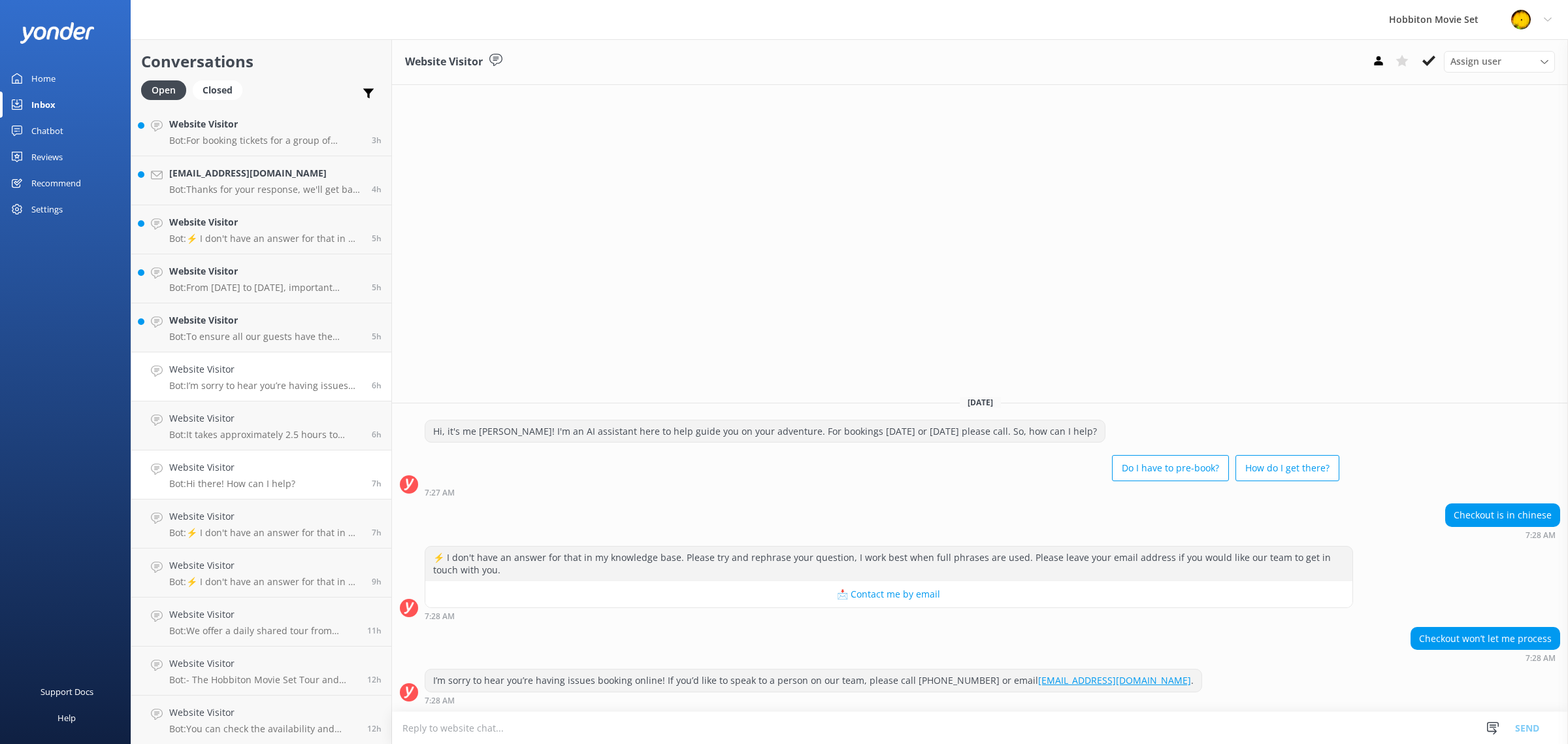
scroll to position [262, 0]
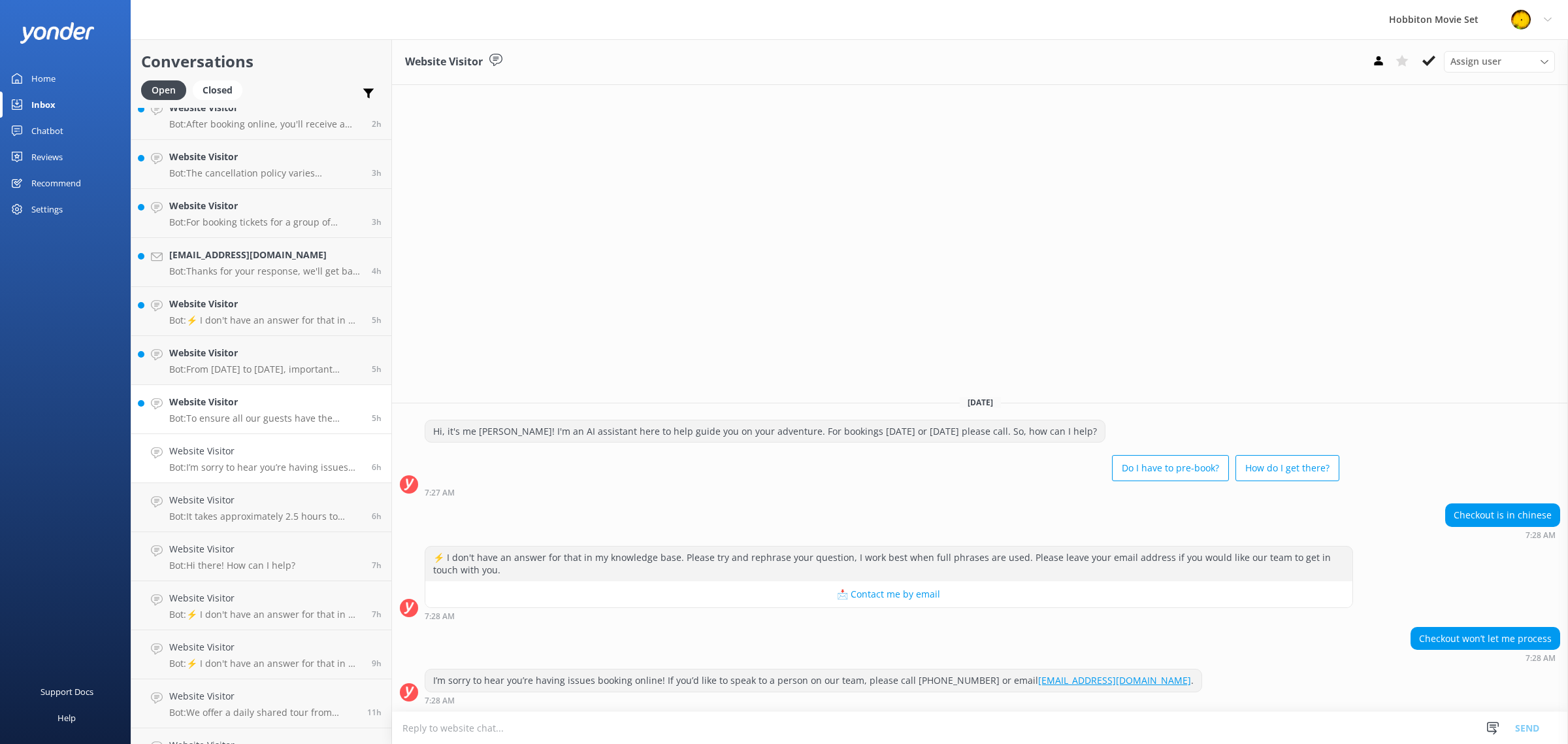
click at [250, 410] on div "Website Visitor Bot: To ensure all our guests have the complete experience, the…" at bounding box center [265, 409] width 193 height 29
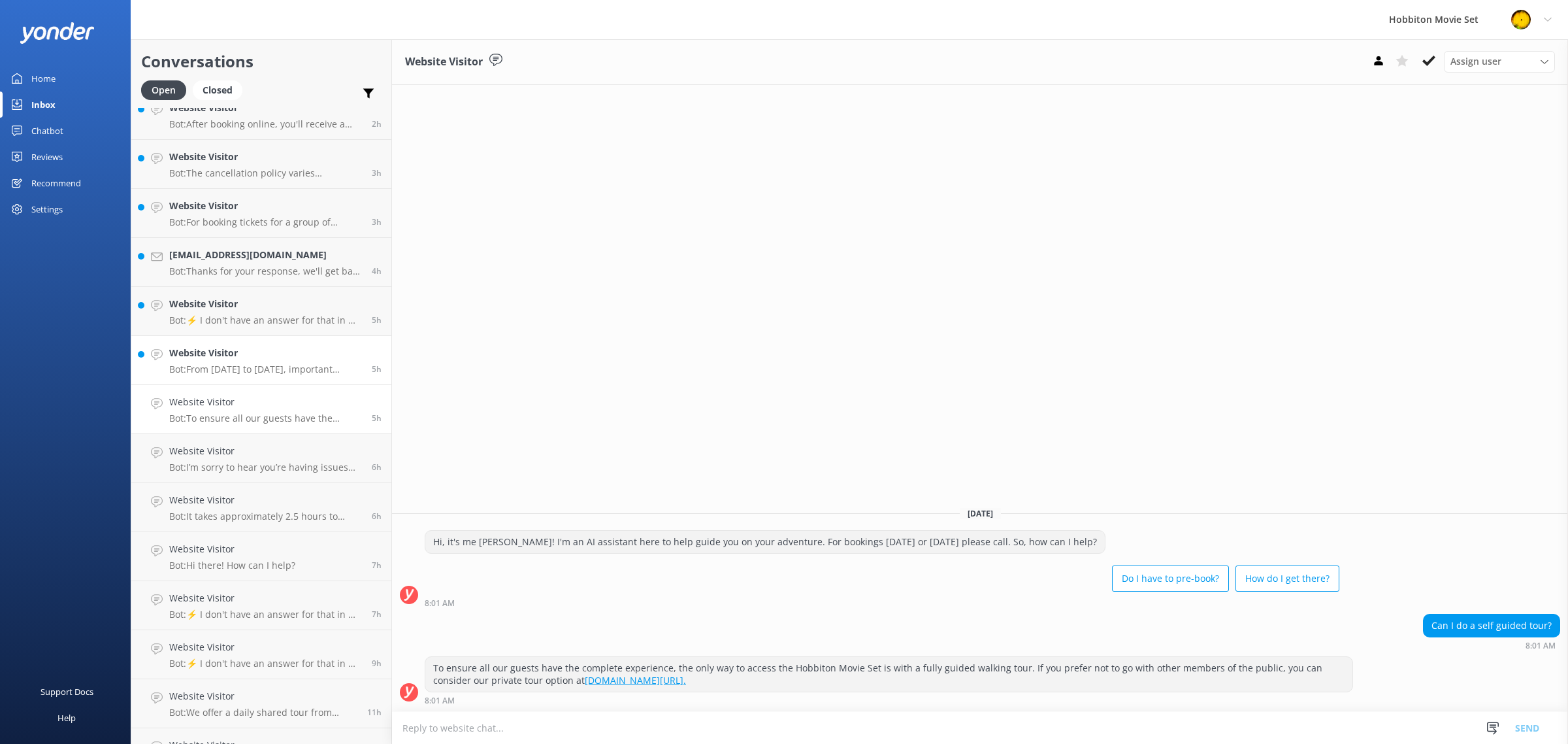
click at [257, 363] on p "Bot: From [DATE] to [DATE], important maintenance and restoration work is being…" at bounding box center [265, 369] width 193 height 11
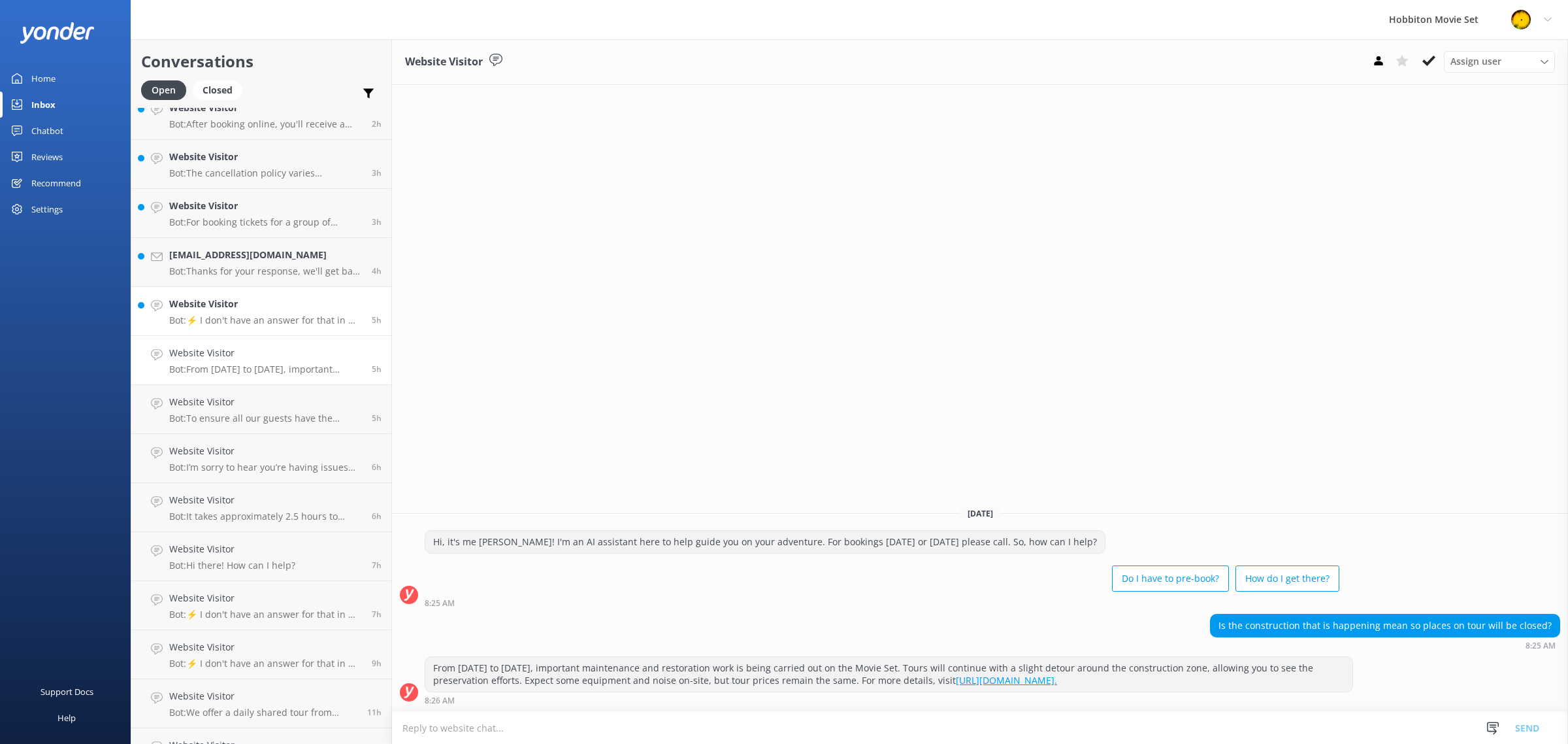
click at [260, 322] on p "Bot: ⚡ I don't have an answer for that in my knowledge base. Please try and rep…" at bounding box center [265, 320] width 193 height 11
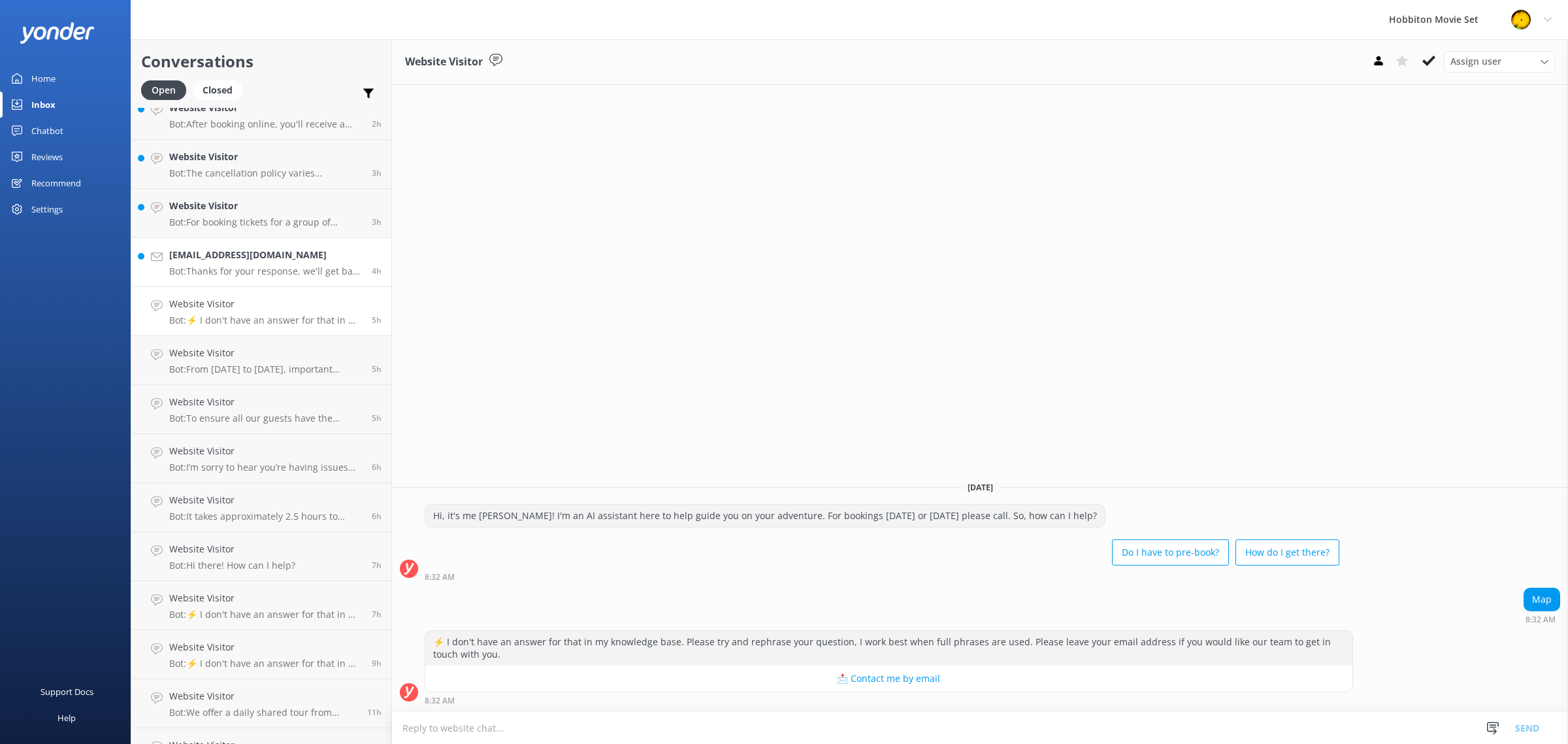
click at [294, 266] on p "Bot: Thanks for your response, we'll get back to you as soon as we can during o…" at bounding box center [265, 271] width 193 height 11
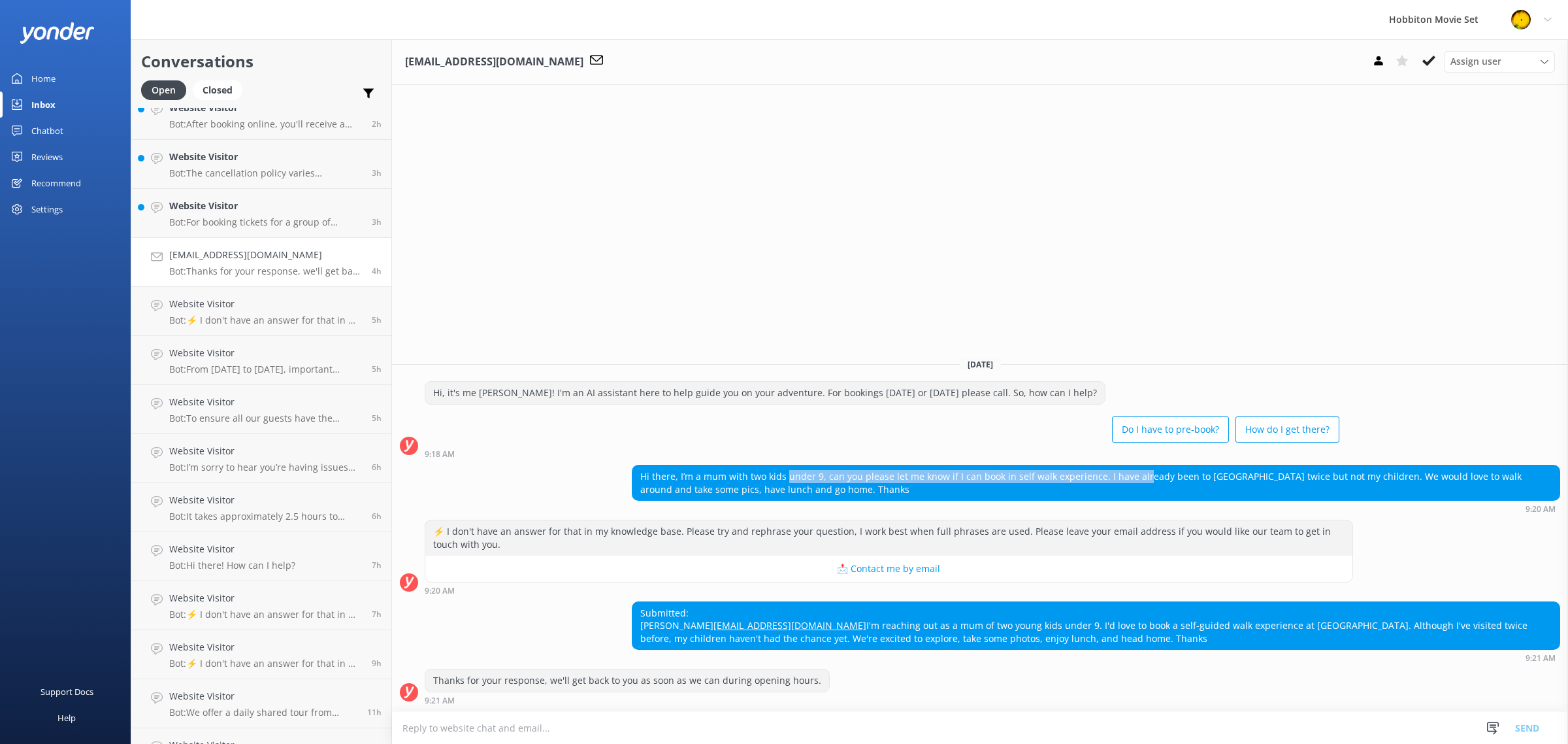
drag, startPoint x: 784, startPoint y: 451, endPoint x: 1135, endPoint y: 449, distance: 351.0
click at [1135, 465] on div "Hi there, I’m a mum with two kids under 9, can you please let me know if I can …" at bounding box center [1096, 482] width 927 height 35
click at [1150, 465] on div "Hi there, I’m a mum with two kids under 9, can you please let me know if I can …" at bounding box center [1096, 482] width 927 height 35
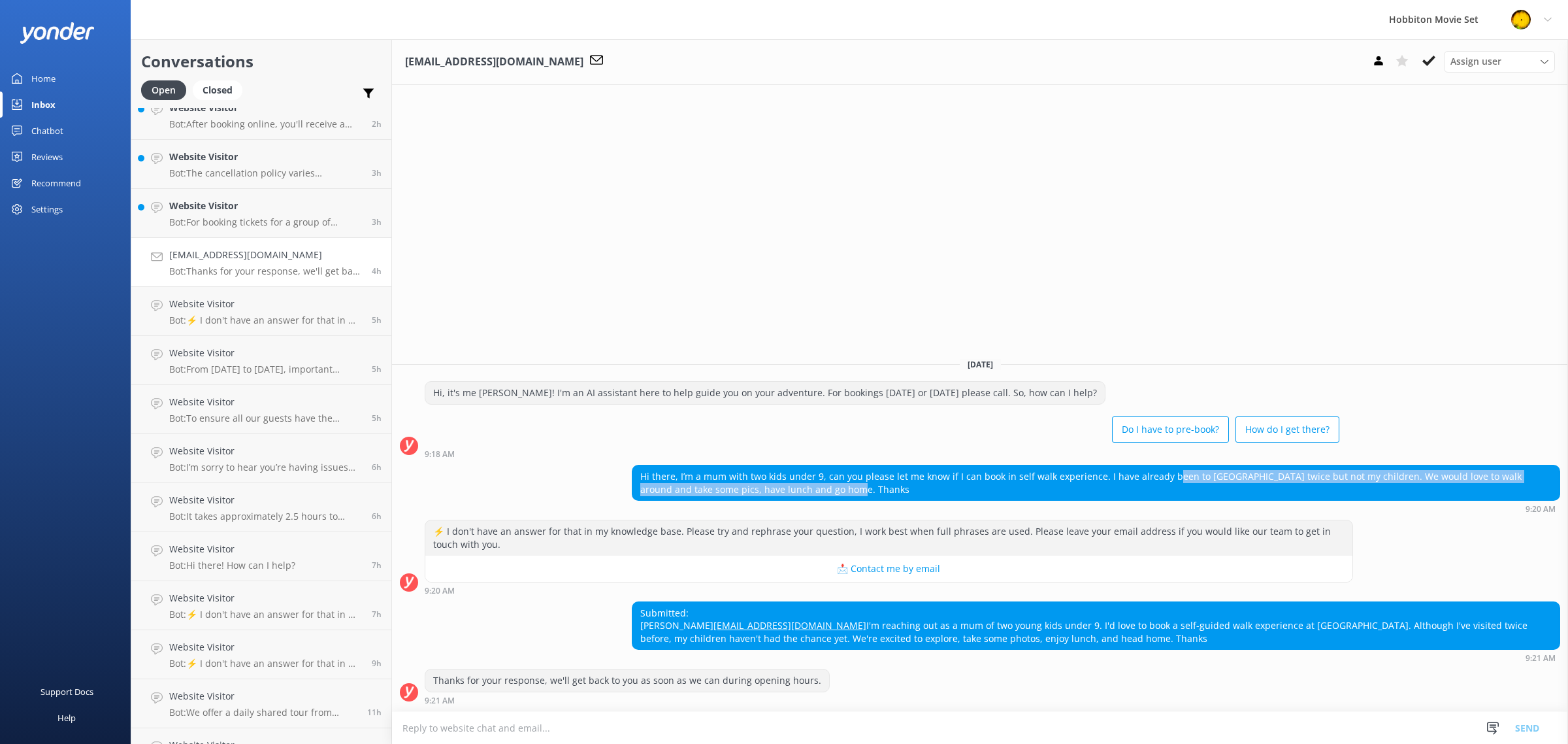
drag, startPoint x: 1167, startPoint y: 449, endPoint x: 1395, endPoint y: 457, distance: 228.1
click at [1395, 465] on div "Hi there, I’m a mum with two kids under 9, can you please let me know if I can …" at bounding box center [1096, 482] width 927 height 35
click at [1437, 465] on div "Hi there, I’m a mum with two kids under 9, can you please let me know if I can …" at bounding box center [1096, 482] width 927 height 35
click at [722, 465] on div "Hi there, I’m a mum with two kids under 9, can you please let me know if I can …" at bounding box center [1096, 482] width 927 height 35
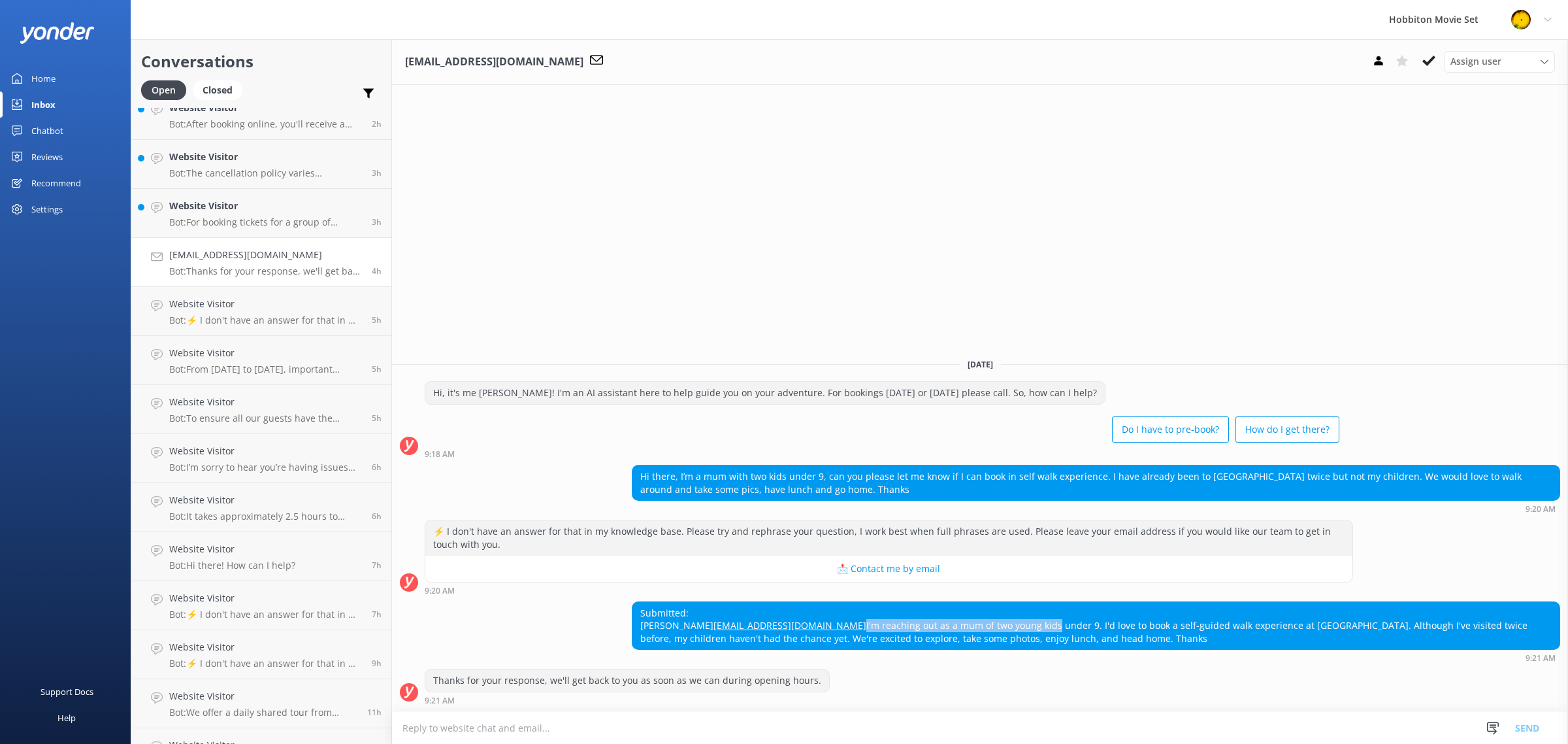
drag, startPoint x: 824, startPoint y: 625, endPoint x: 882, endPoint y: 618, distance: 58.4
click at [882, 618] on div "Submitted: [PERSON_NAME] [PERSON_NAME][EMAIL_ADDRESS][DOMAIN_NAME] I'm reaching…" at bounding box center [1096, 626] width 927 height 48
click at [897, 619] on div "Submitted: [PERSON_NAME] [PERSON_NAME][EMAIL_ADDRESS][DOMAIN_NAME] I'm reaching…" at bounding box center [1096, 626] width 927 height 48
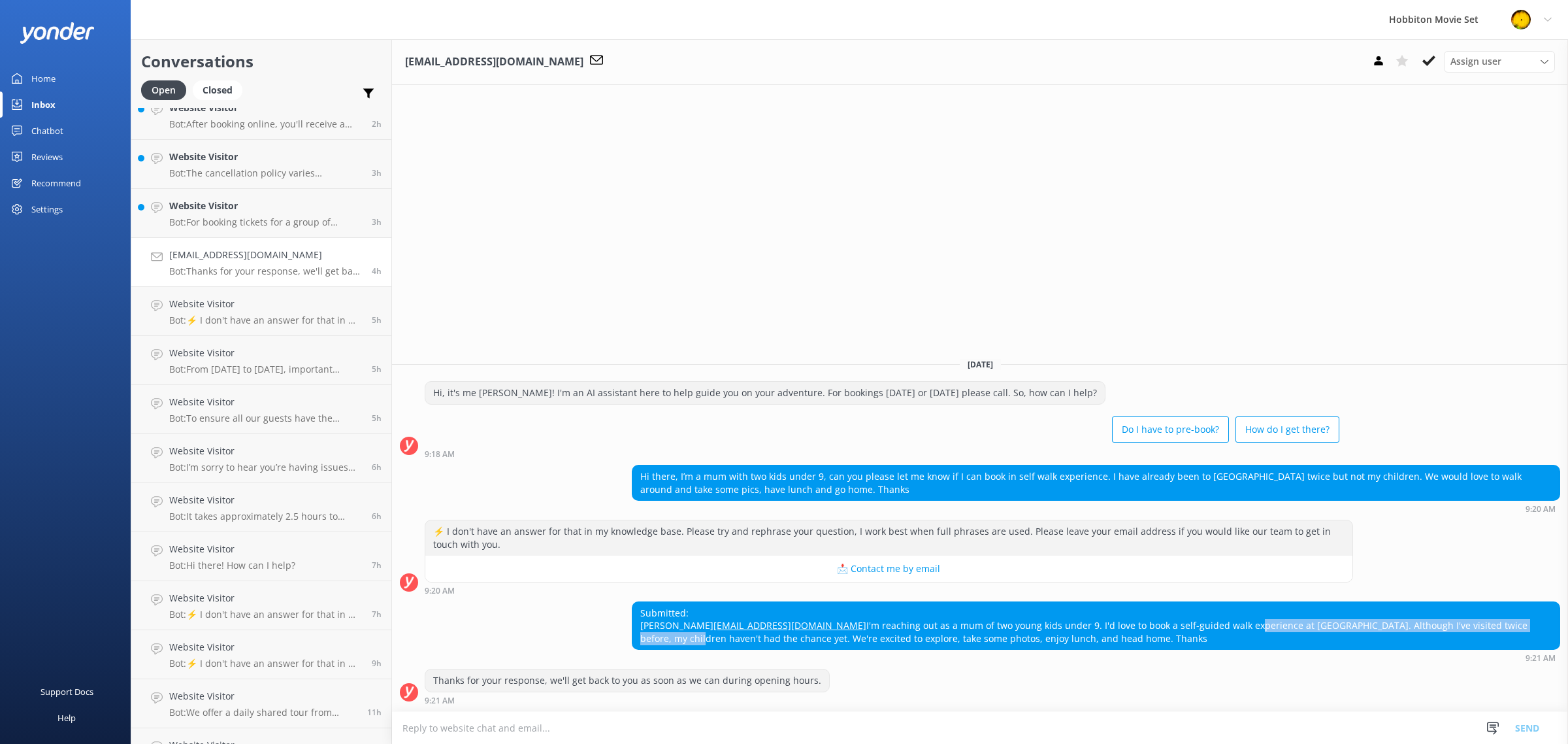
drag, startPoint x: 1021, startPoint y: 628, endPoint x: 1334, endPoint y: 628, distance: 313.0
click at [1334, 628] on div "Submitted: [PERSON_NAME] [PERSON_NAME][EMAIL_ADDRESS][DOMAIN_NAME] I'm reaching…" at bounding box center [1096, 626] width 927 height 48
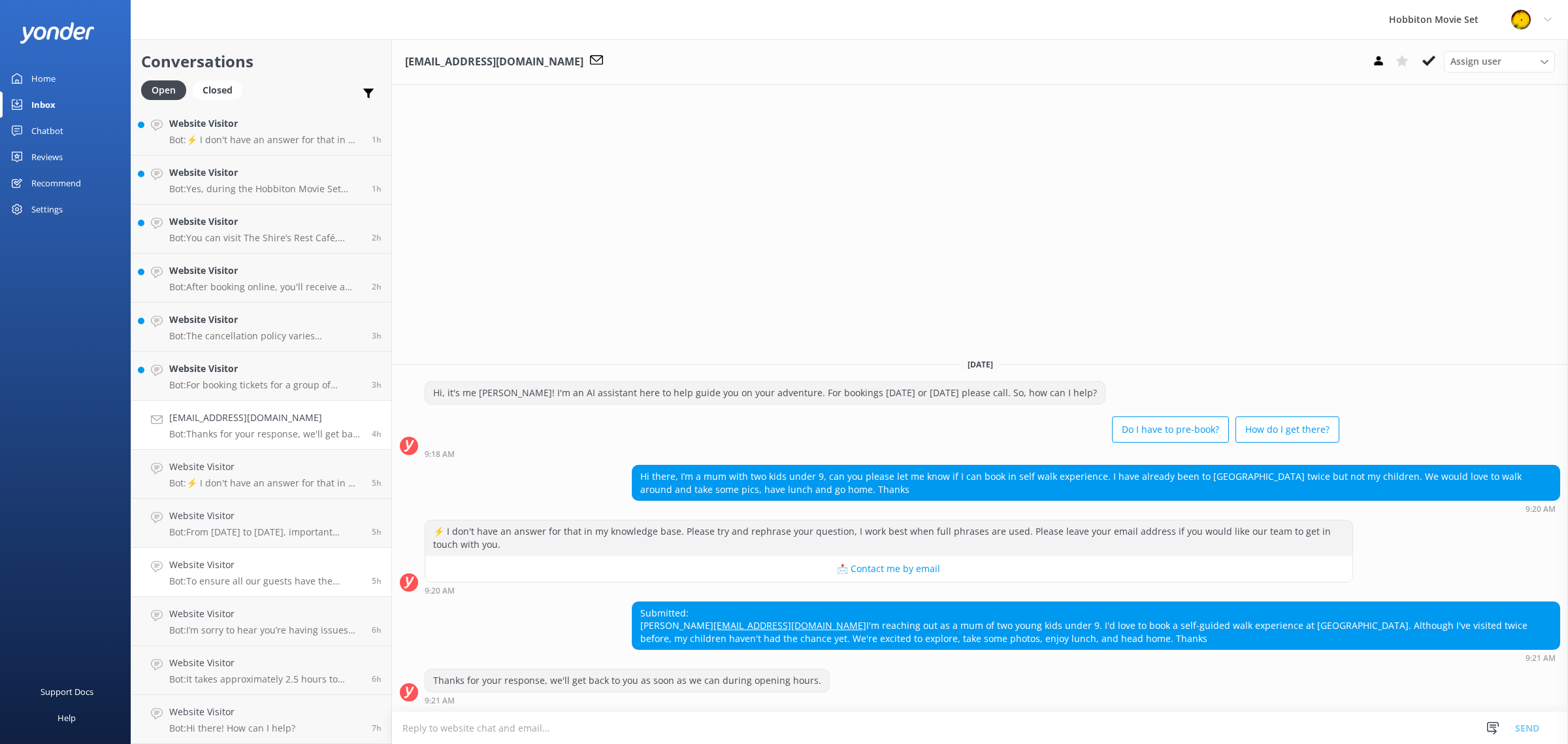
scroll to position [98, 0]
click at [210, 374] on h4 "Website Visitor" at bounding box center [265, 370] width 193 height 14
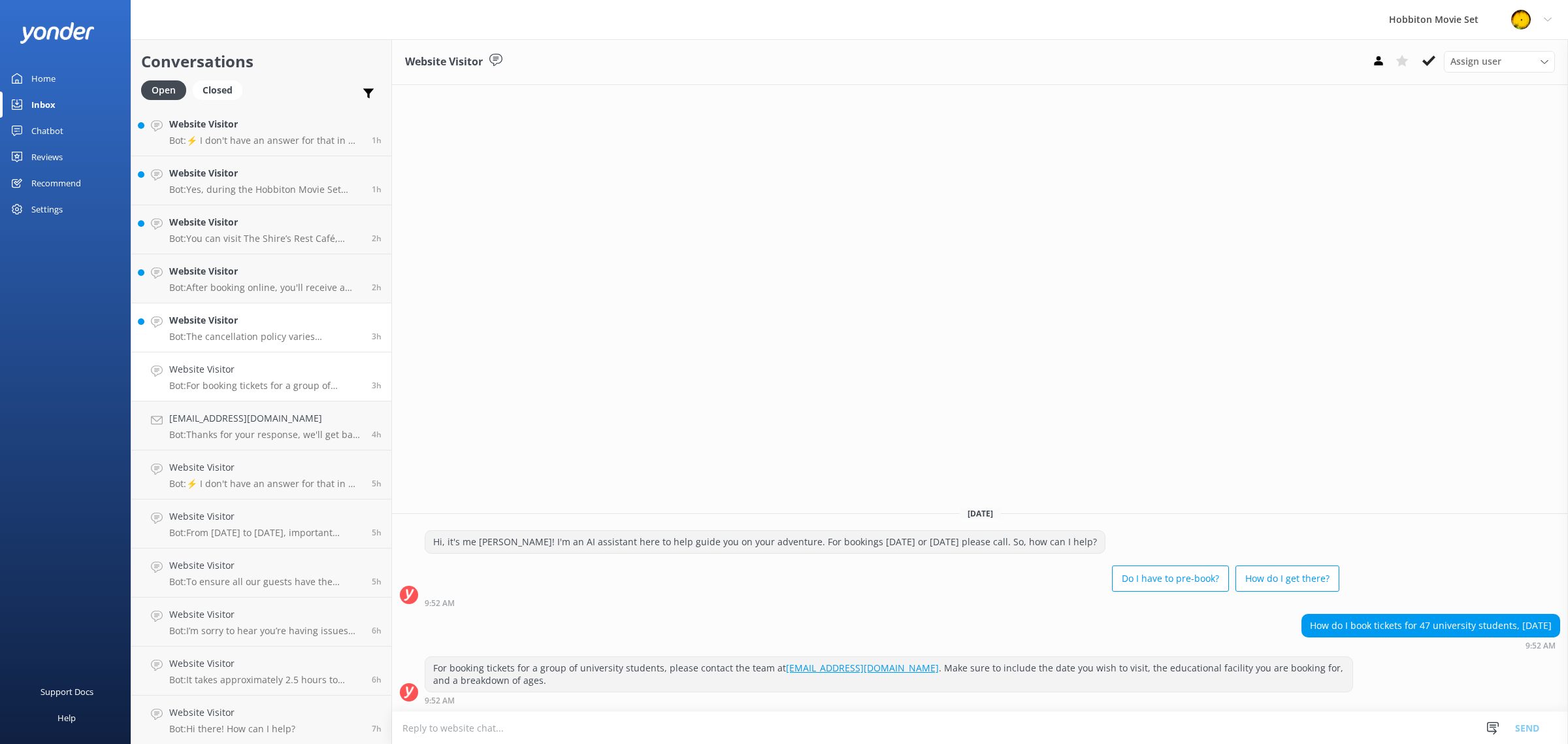
click at [253, 332] on p "Bot: The cancellation policy varies depending on the tour product booked: - Hob…" at bounding box center [265, 337] width 193 height 11
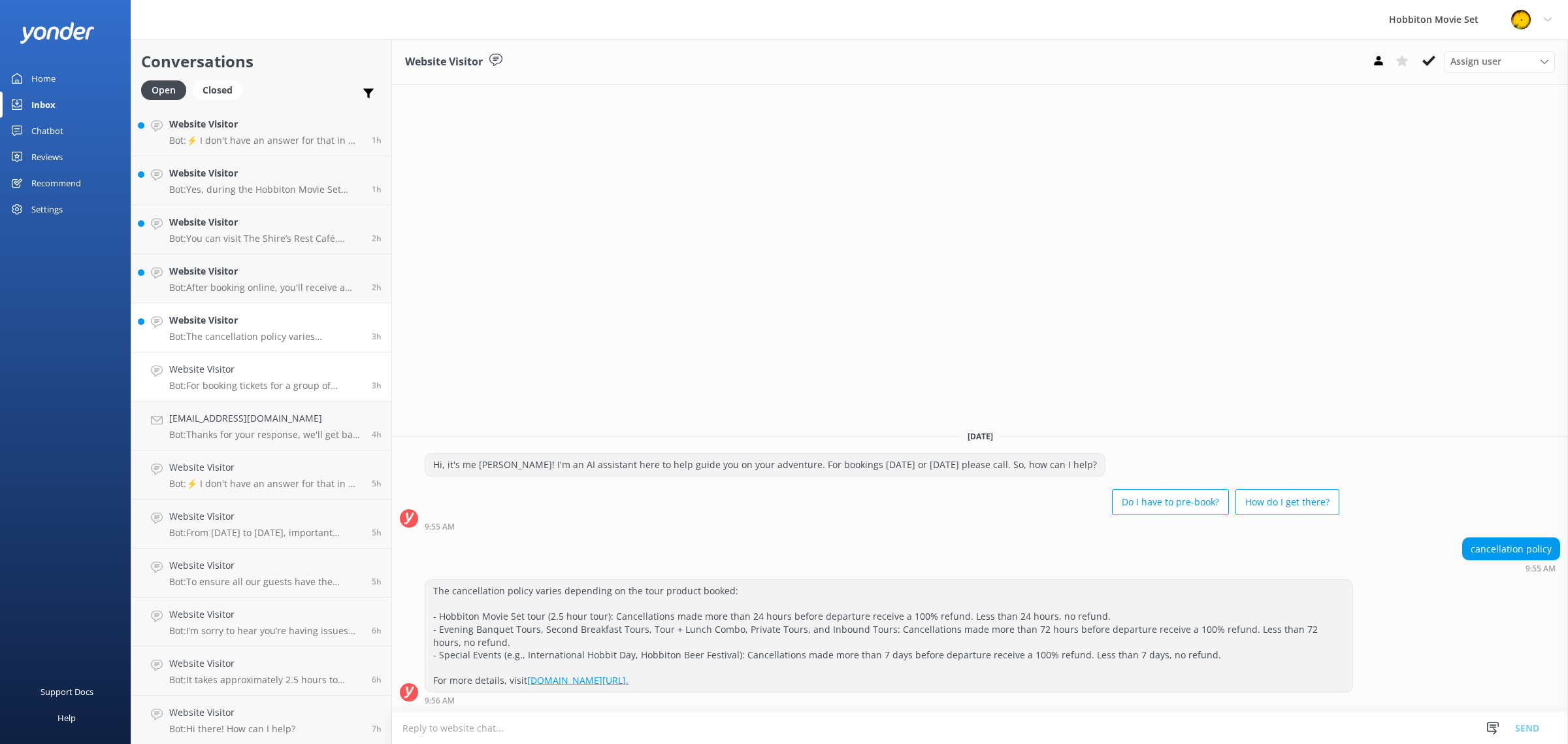
click at [297, 377] on div "Website Visitor Bot: For booking tickets for a group of university students, pl…" at bounding box center [265, 377] width 193 height 29
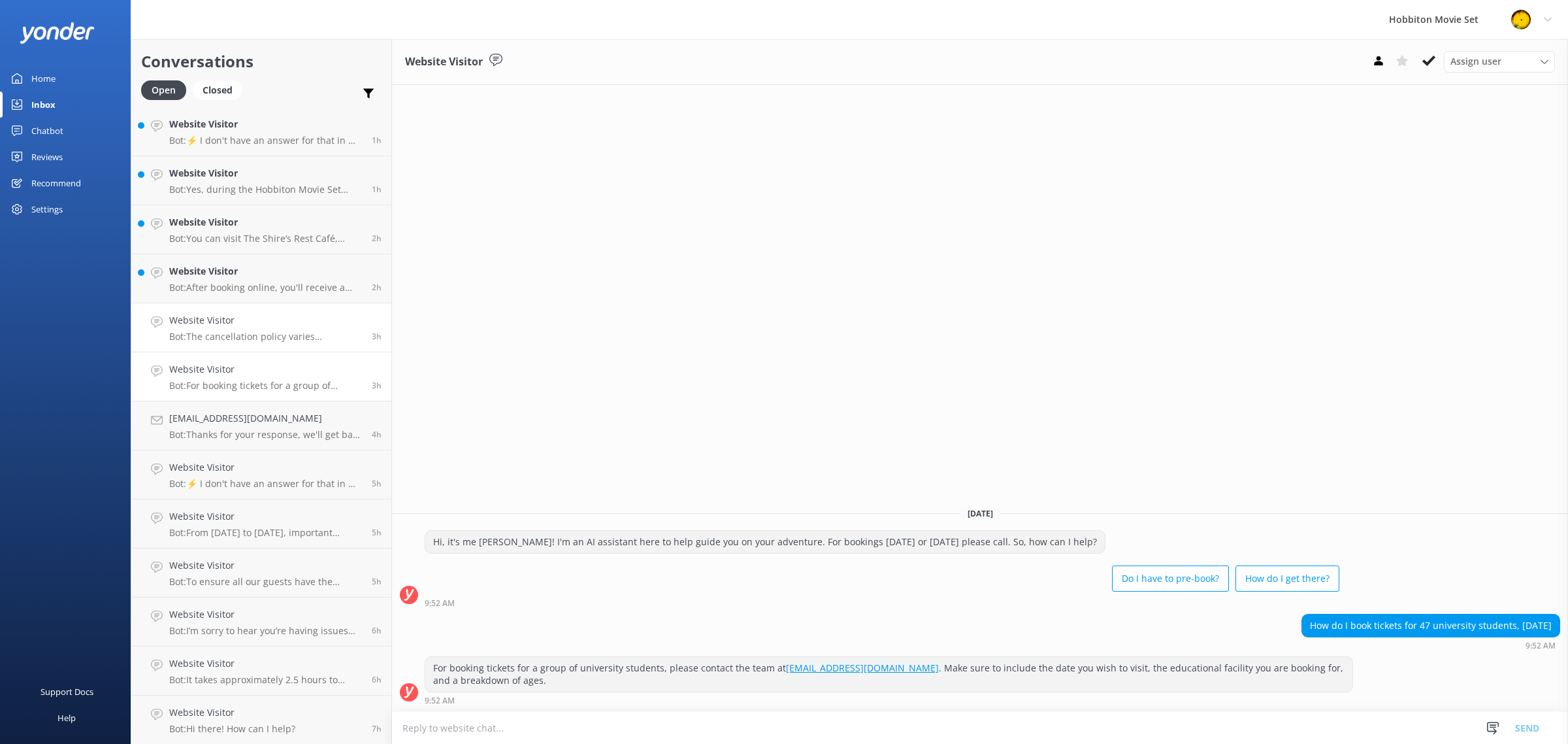
click at [275, 324] on h4 "Website Visitor" at bounding box center [265, 320] width 193 height 14
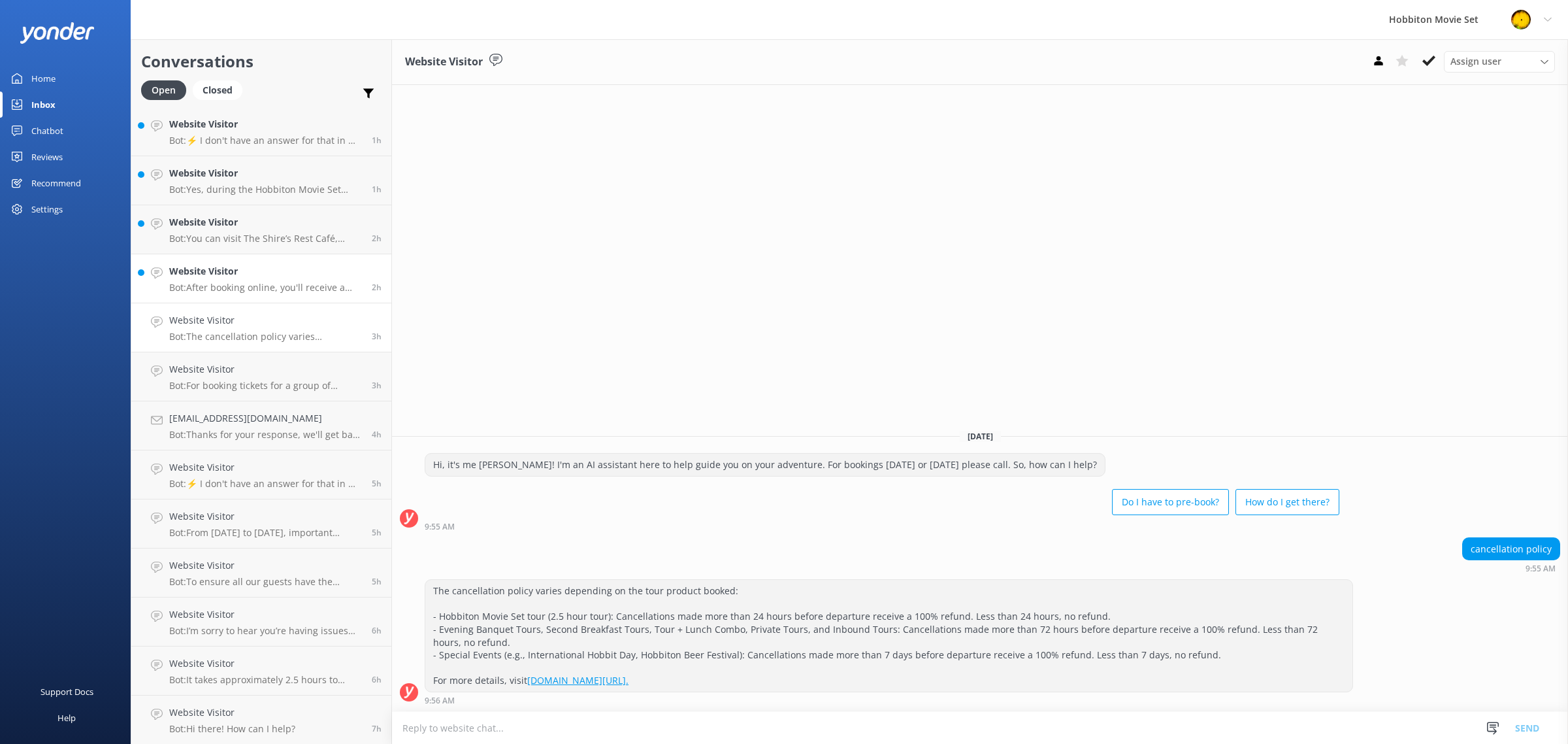
click at [269, 280] on div "Website Visitor Bot: After booking online, you'll receive a confirmation email.…" at bounding box center [265, 278] width 193 height 29
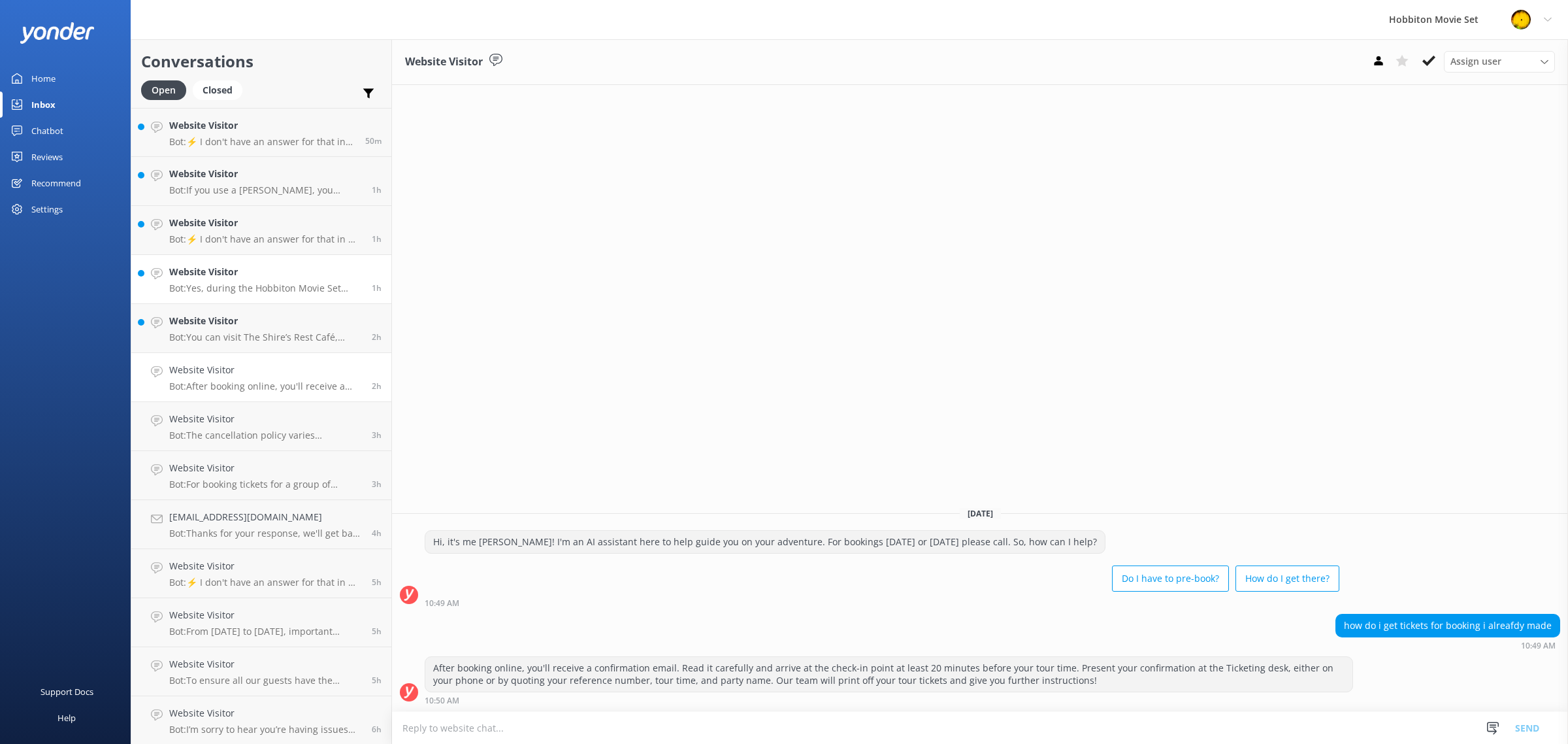
click at [262, 285] on p "Bot: Yes, during the Hobbiton Movie Set Tour and Lunch Combo, you receive a com…" at bounding box center [265, 288] width 193 height 11
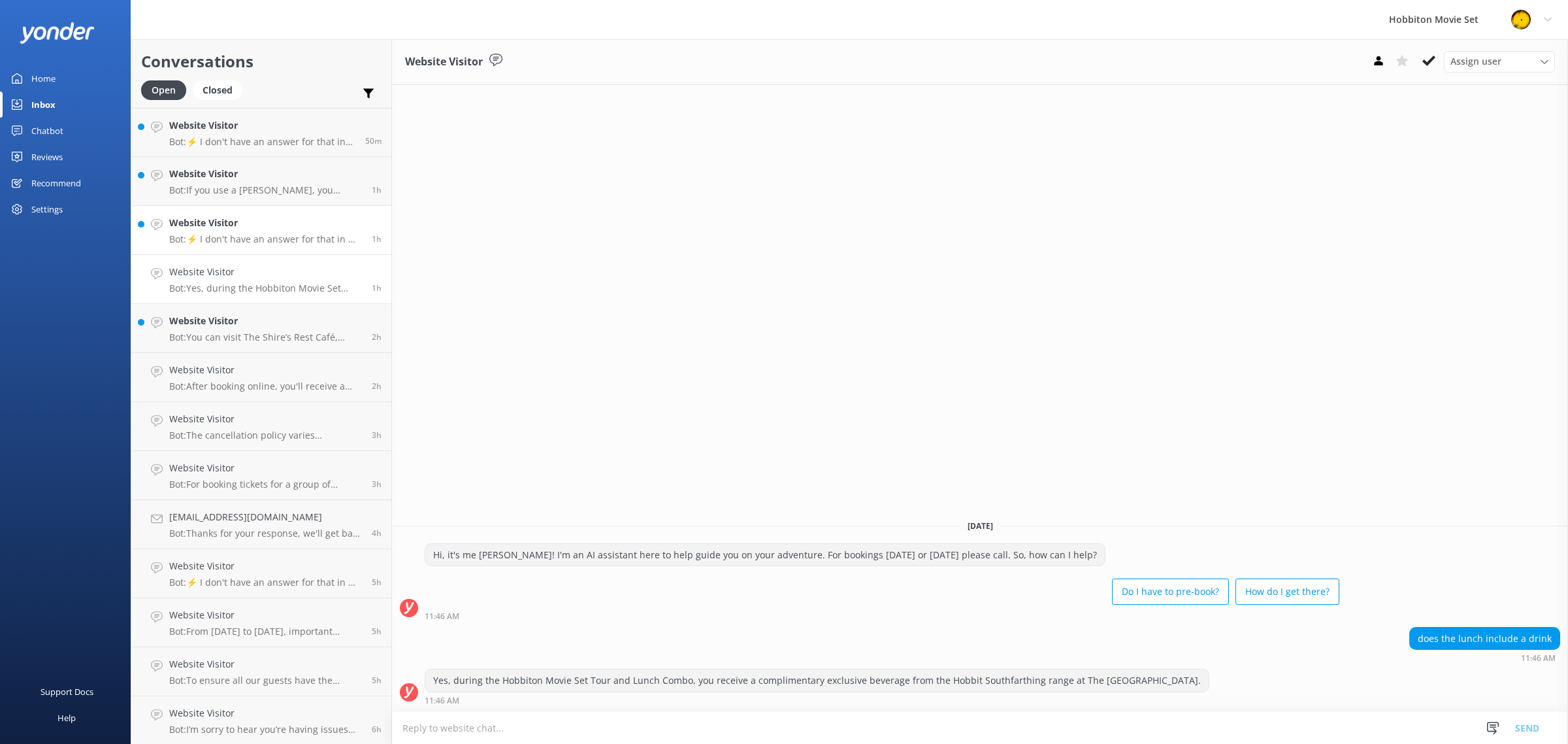
click at [277, 245] on link "Website Visitor Bot: ⚡ I don't have an answer for that in my knowledge base. Pl…" at bounding box center [261, 230] width 260 height 49
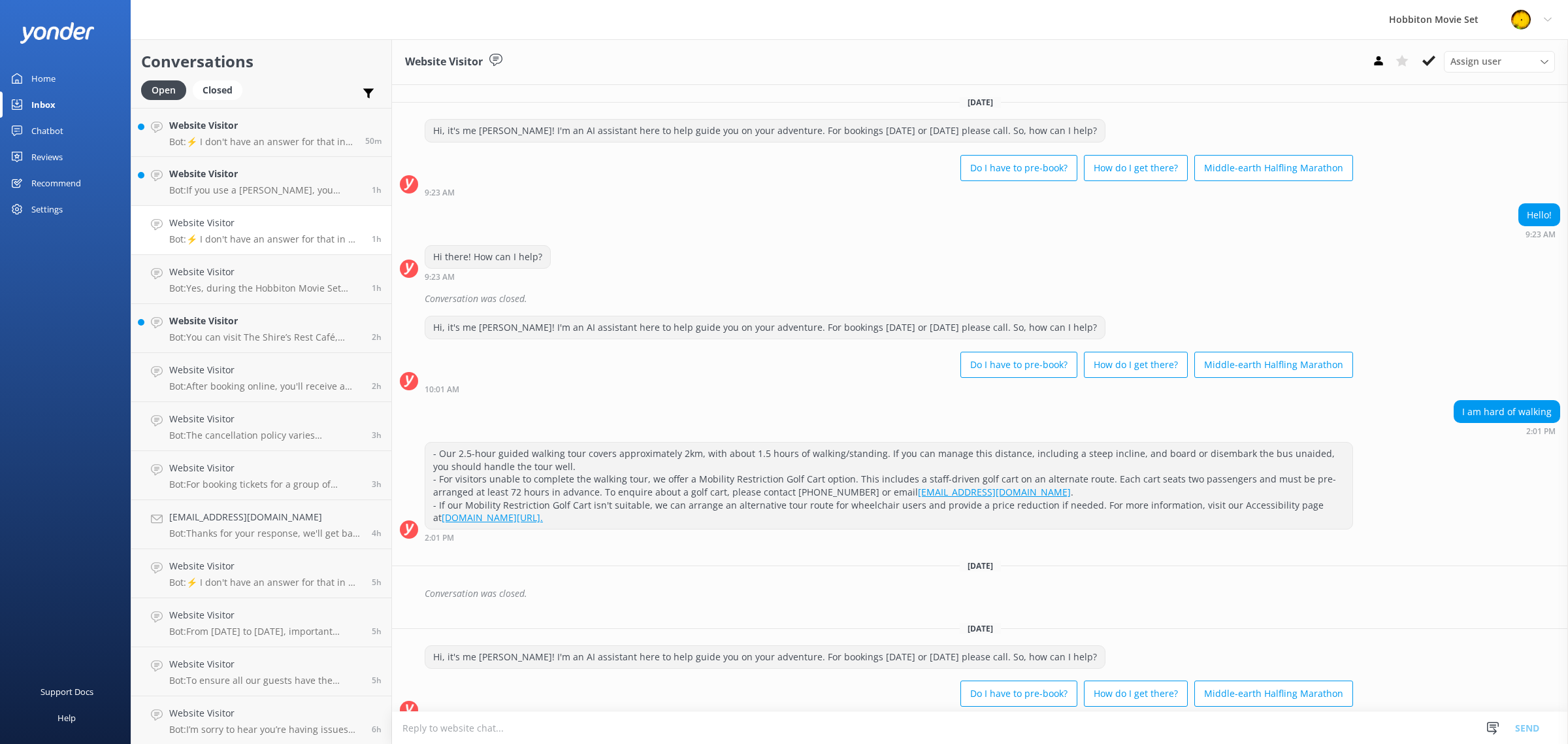
scroll to position [176, 0]
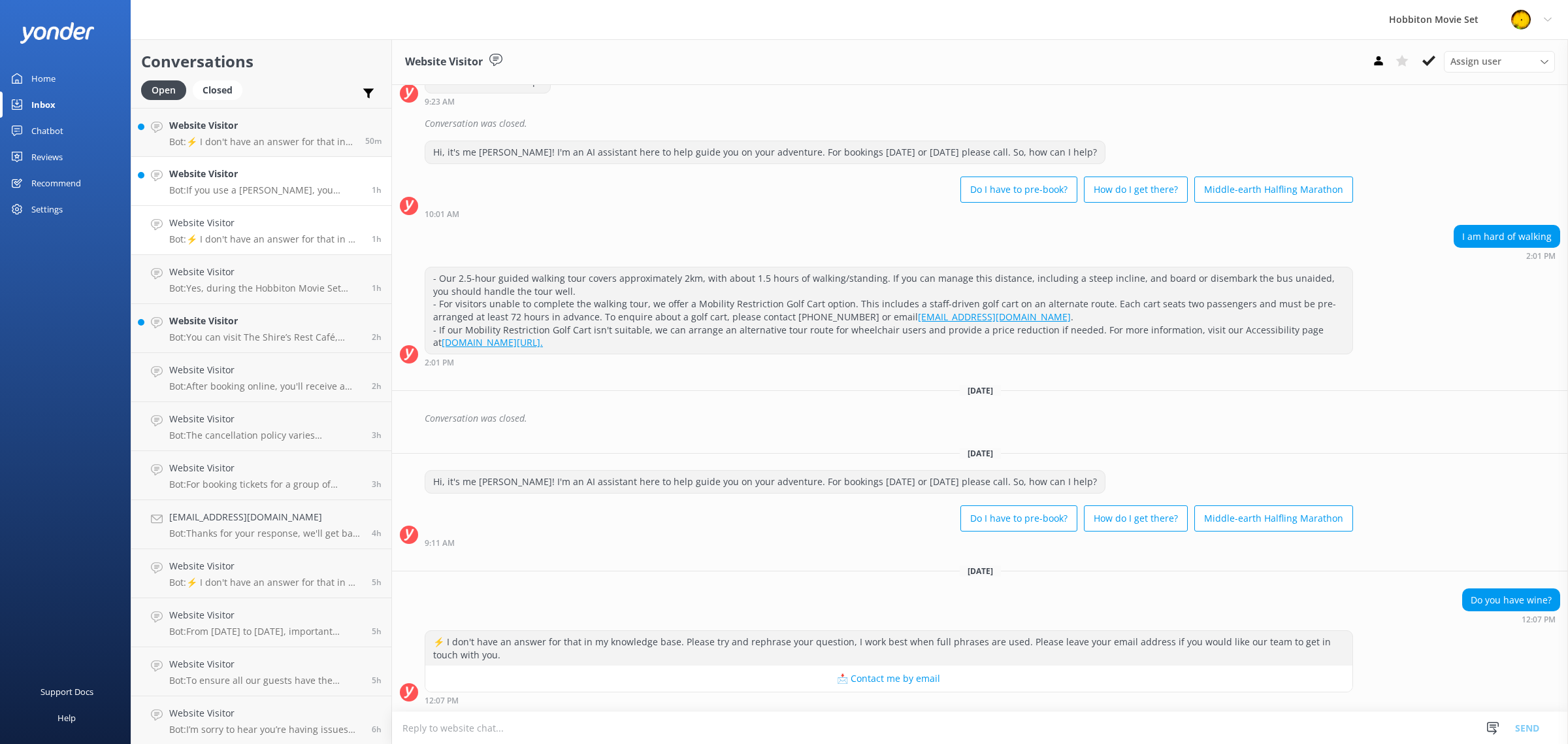
click at [281, 182] on div "Website Visitor Bot: If you use a [PERSON_NAME], you should be able to handle t…" at bounding box center [265, 181] width 193 height 29
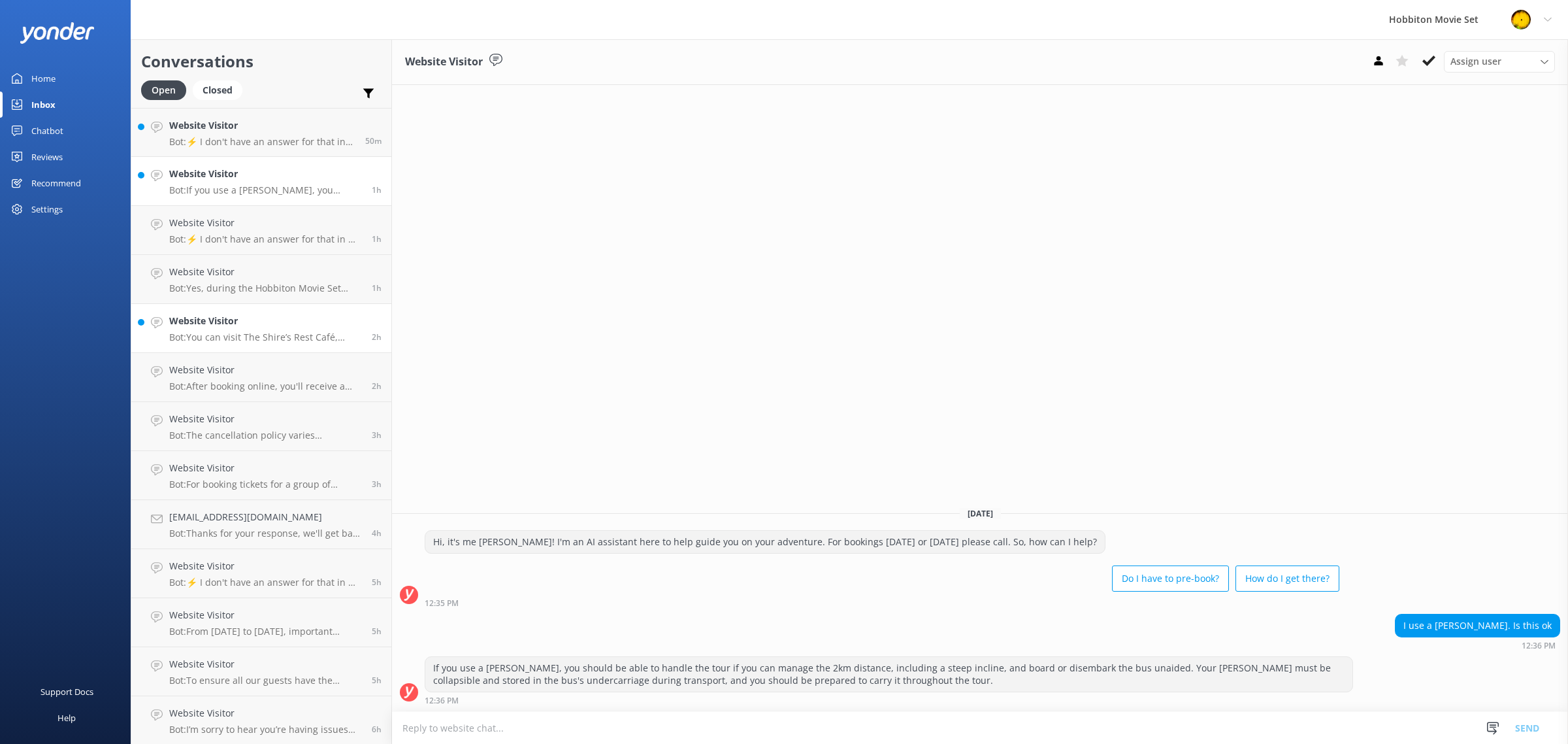
click at [296, 331] on p "Bot: You can visit The Shire’s Rest Café, which offers a tranquil setting with …" at bounding box center [265, 337] width 193 height 11
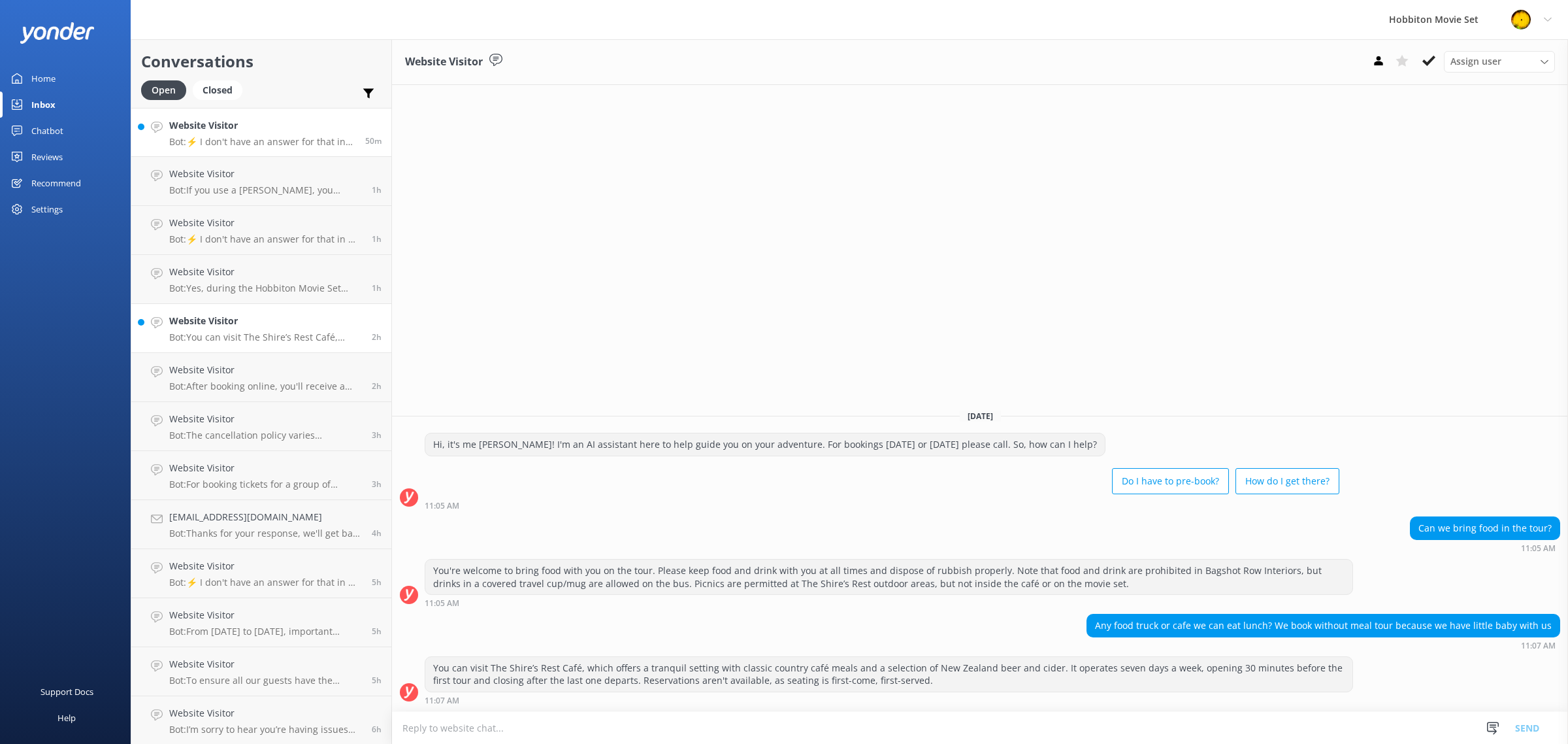
click at [250, 131] on h4 "Website Visitor" at bounding box center [262, 126] width 186 height 14
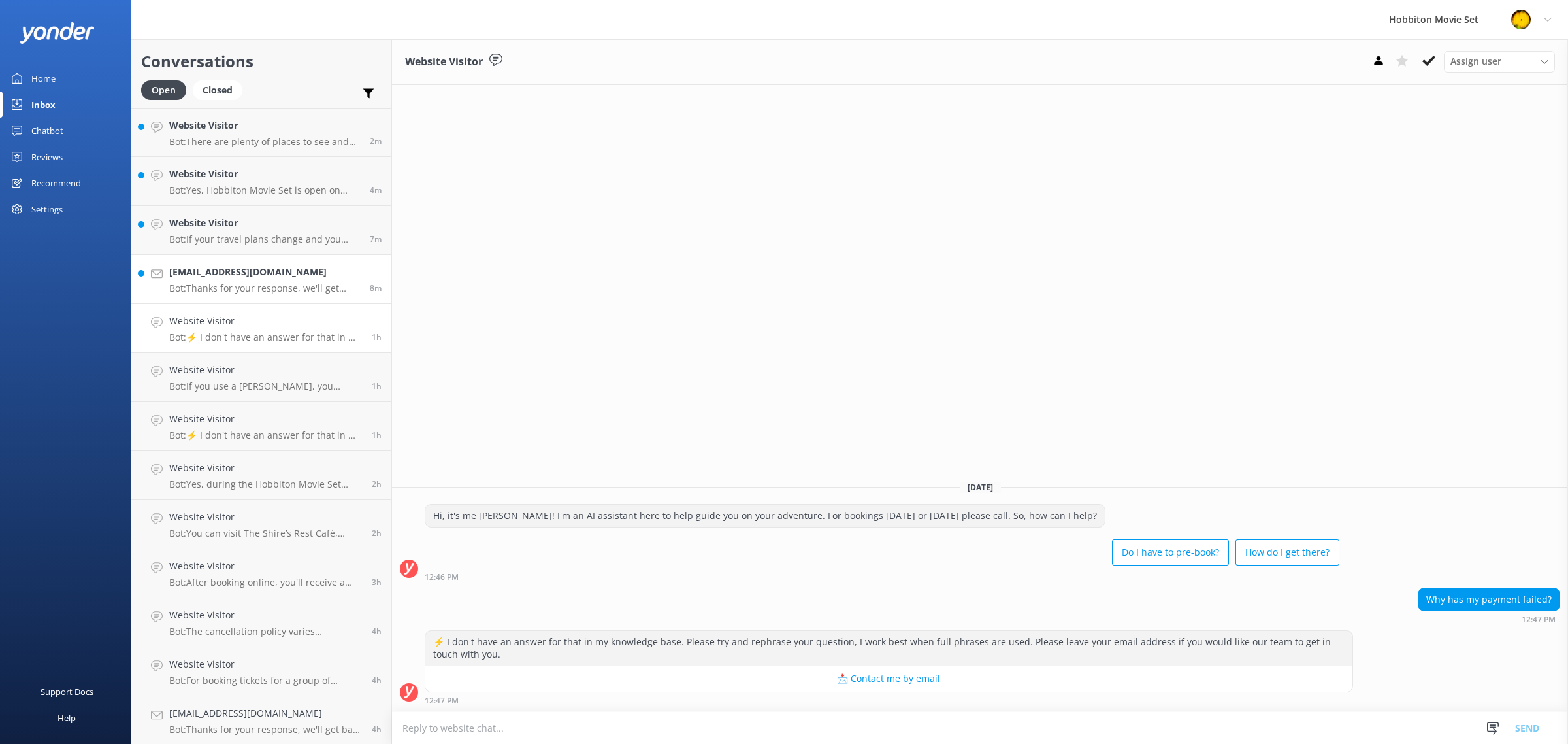
click at [259, 294] on link "[EMAIL_ADDRESS][DOMAIN_NAME] Bot: Thanks for your response, we'll get back to y…" at bounding box center [261, 279] width 260 height 49
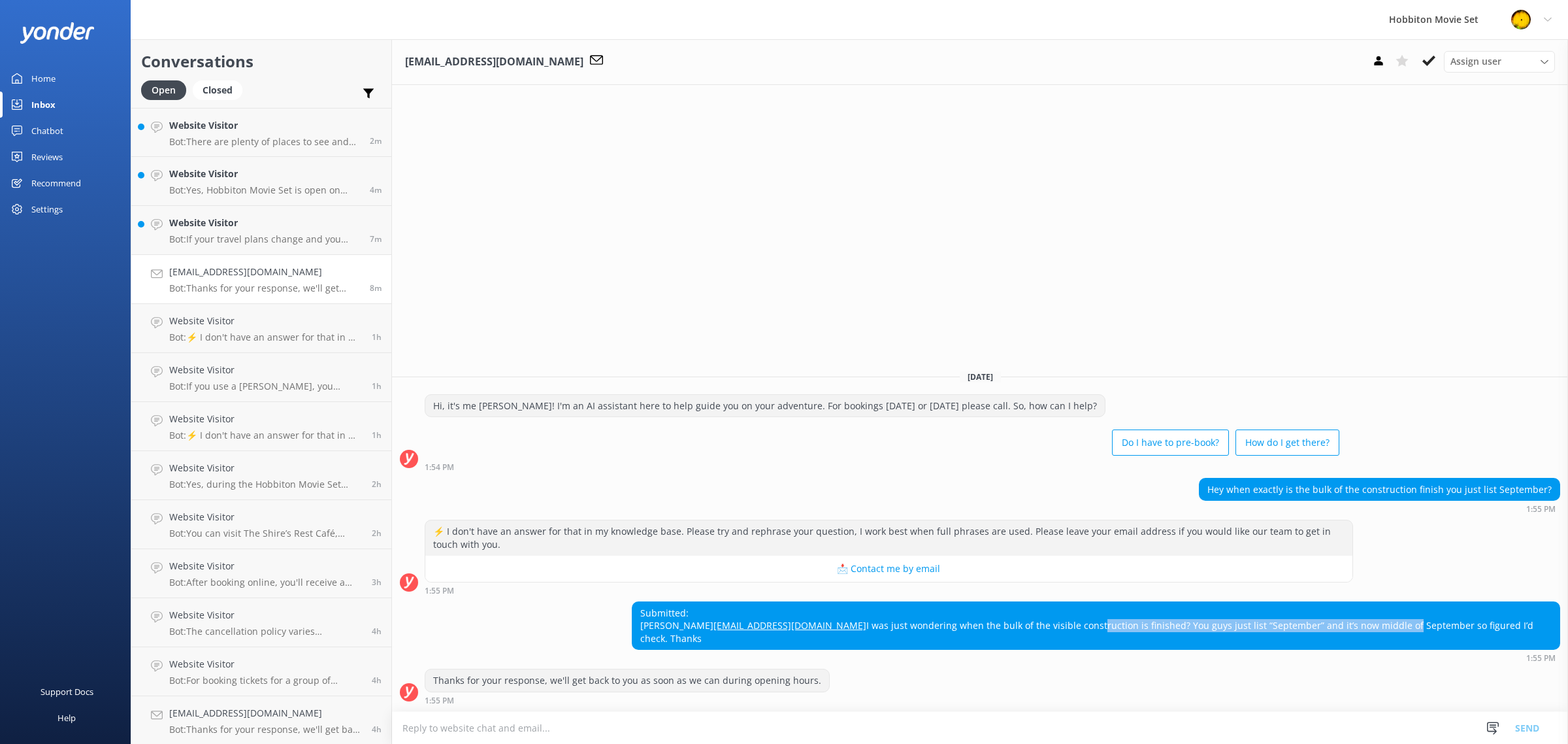
drag, startPoint x: 1072, startPoint y: 637, endPoint x: 1380, endPoint y: 637, distance: 308.0
click at [1380, 637] on div "Submitted: [PERSON_NAME] [PERSON_NAME][EMAIL_ADDRESS][DOMAIN_NAME] I was just w…" at bounding box center [1096, 626] width 927 height 48
click at [1400, 637] on div "Submitted: [PERSON_NAME] [PERSON_NAME][EMAIL_ADDRESS][DOMAIN_NAME] I was just w…" at bounding box center [1096, 626] width 927 height 48
drag, startPoint x: 1418, startPoint y: 638, endPoint x: 1465, endPoint y: 635, distance: 47.1
click at [1465, 635] on div "Submitted: [PERSON_NAME] [PERSON_NAME][EMAIL_ADDRESS][DOMAIN_NAME] I was just w…" at bounding box center [1096, 626] width 927 height 48
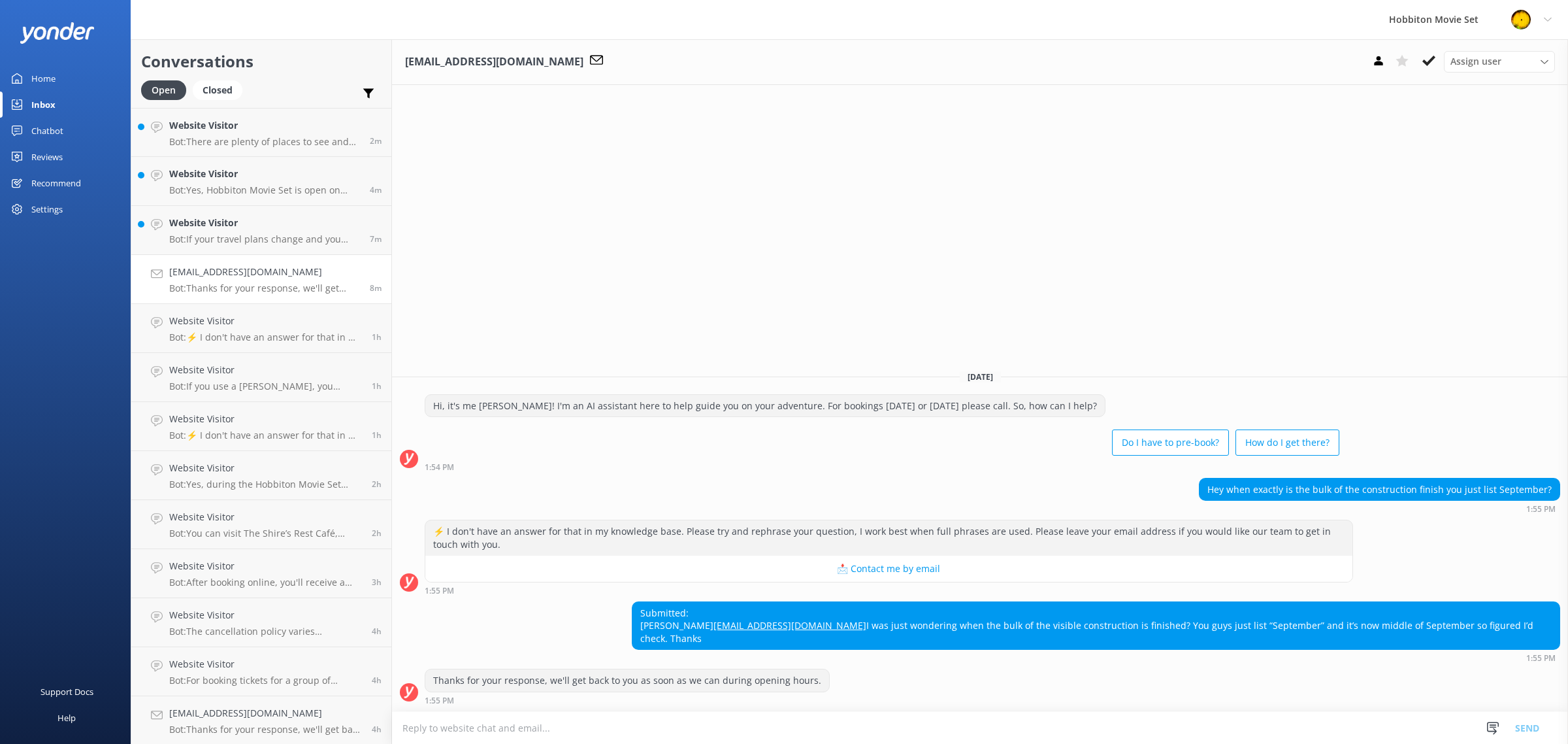
click at [1472, 635] on div "Submitted: [PERSON_NAME] [PERSON_NAME][EMAIL_ADDRESS][DOMAIN_NAME] I was just w…" at bounding box center [1096, 626] width 927 height 48
click at [258, 217] on h4 "Website Visitor" at bounding box center [264, 223] width 190 height 14
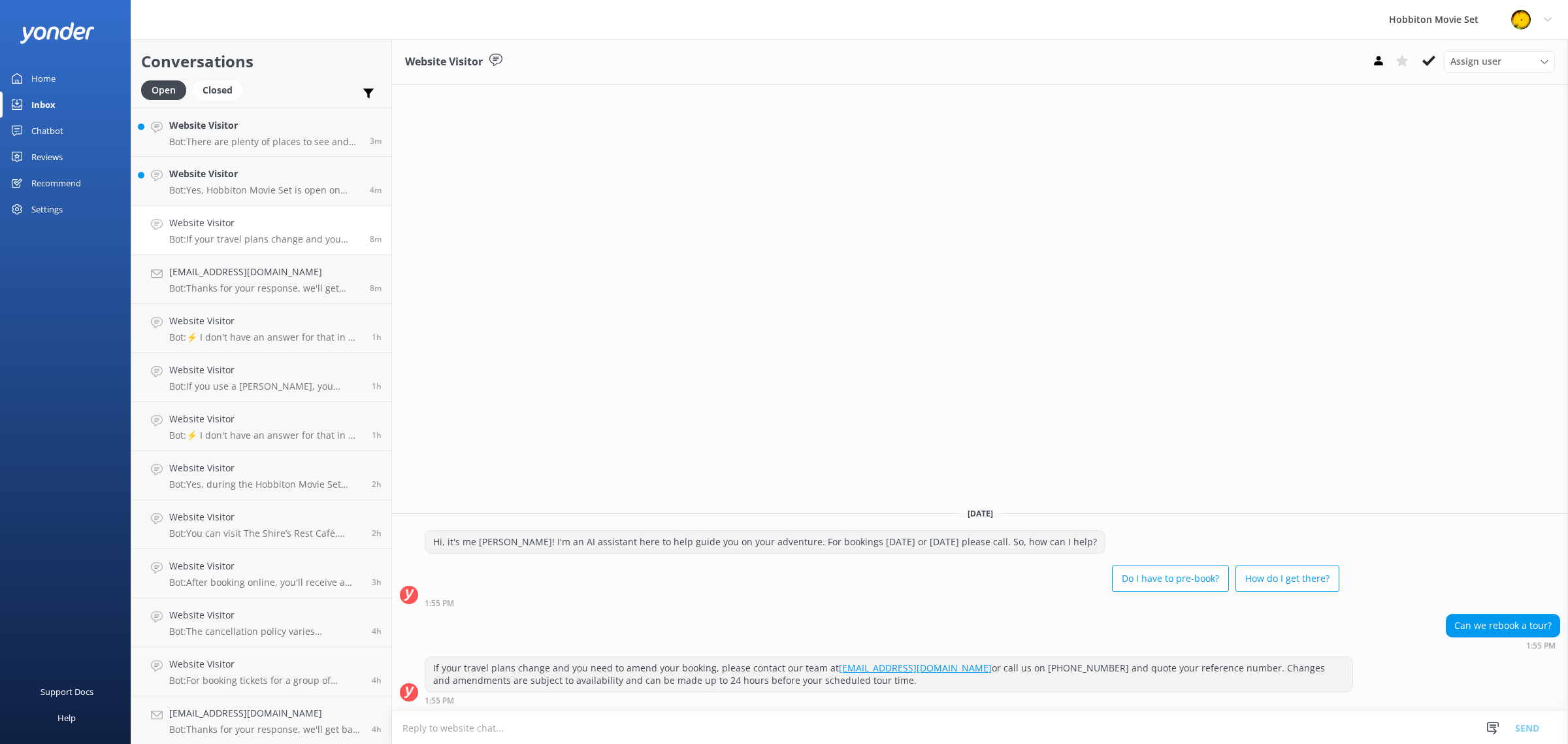
drag, startPoint x: 248, startPoint y: 188, endPoint x: 356, endPoint y: 210, distance: 110.2
click at [248, 188] on p "Bot: Yes, Hobbiton Movie Set is open on [DATE]. It is open 7 days a week, exclu…" at bounding box center [264, 190] width 190 height 11
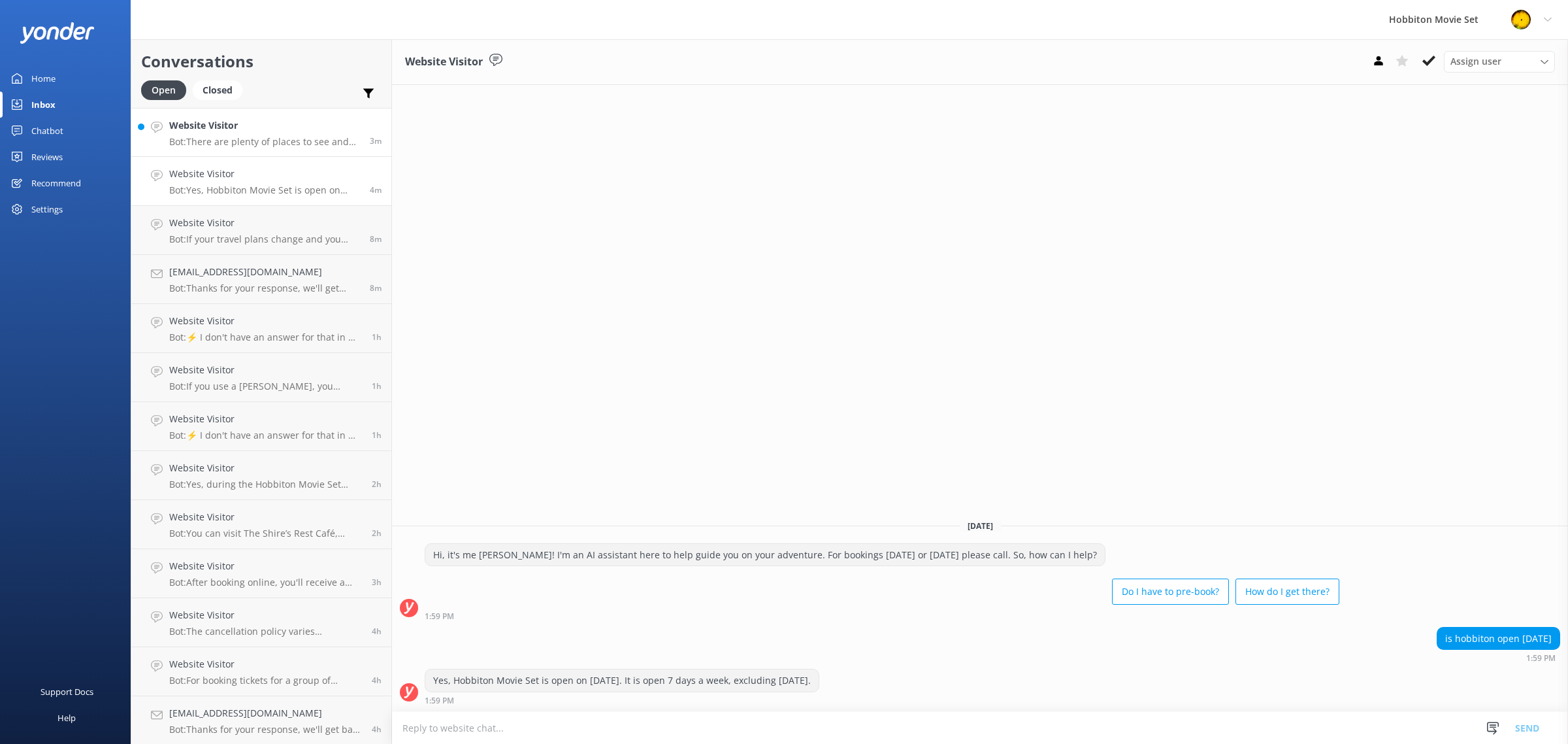
click at [275, 138] on p "Bot: There are plenty of places to see and experience in the local areas. For m…" at bounding box center [264, 142] width 190 height 11
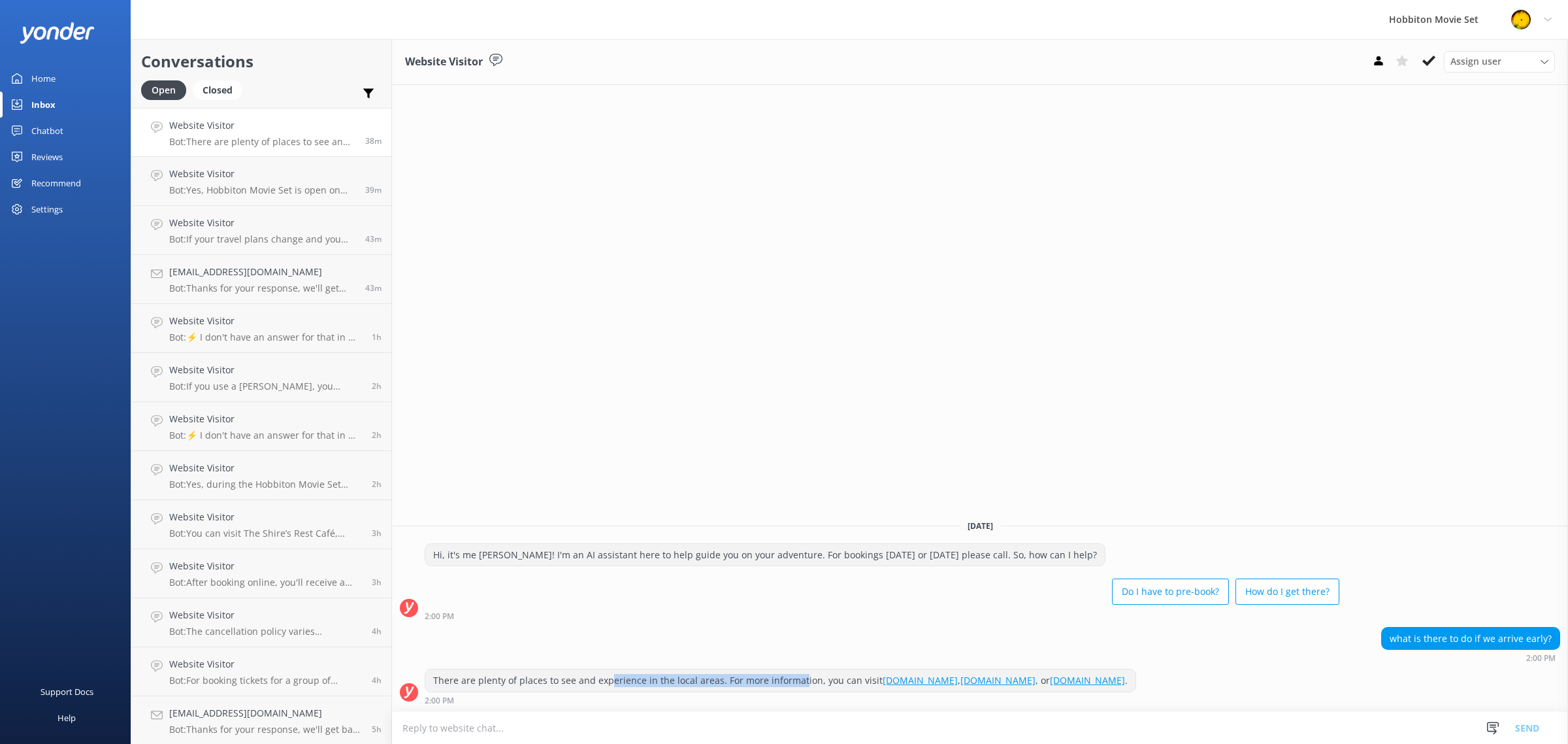
drag, startPoint x: 610, startPoint y: 676, endPoint x: 797, endPoint y: 678, distance: 187.0
click at [797, 678] on div "There are plenty of places to see and experience in the local areas. For more i…" at bounding box center [780, 680] width 710 height 22
click at [306, 124] on h4 "Website Visitor" at bounding box center [262, 126] width 186 height 14
